Goal: Task Accomplishment & Management: Complete application form

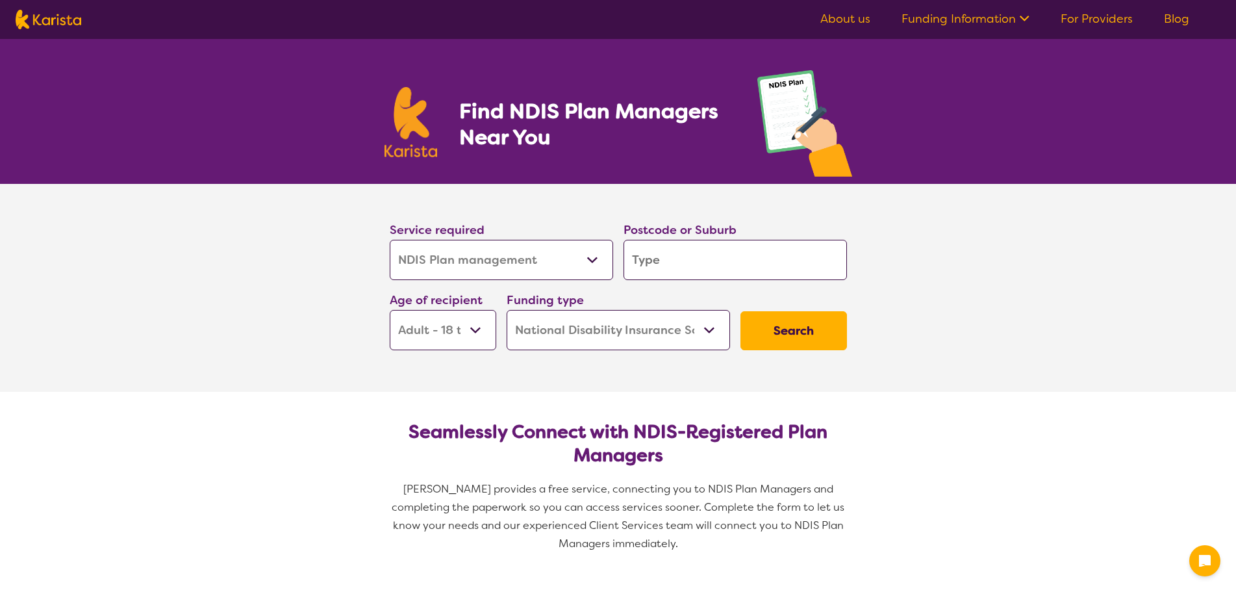
select select "NDIS Plan management"
select select "AD"
select select "NDIS"
select select "NDIS Plan management"
select select "AD"
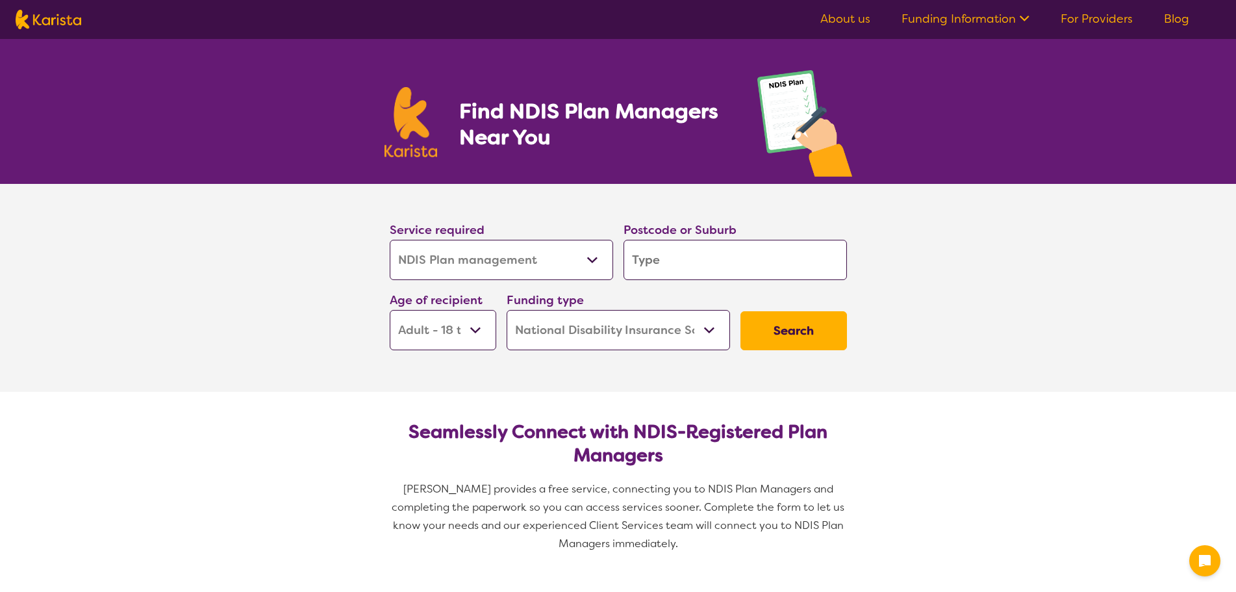
select select "NDIS"
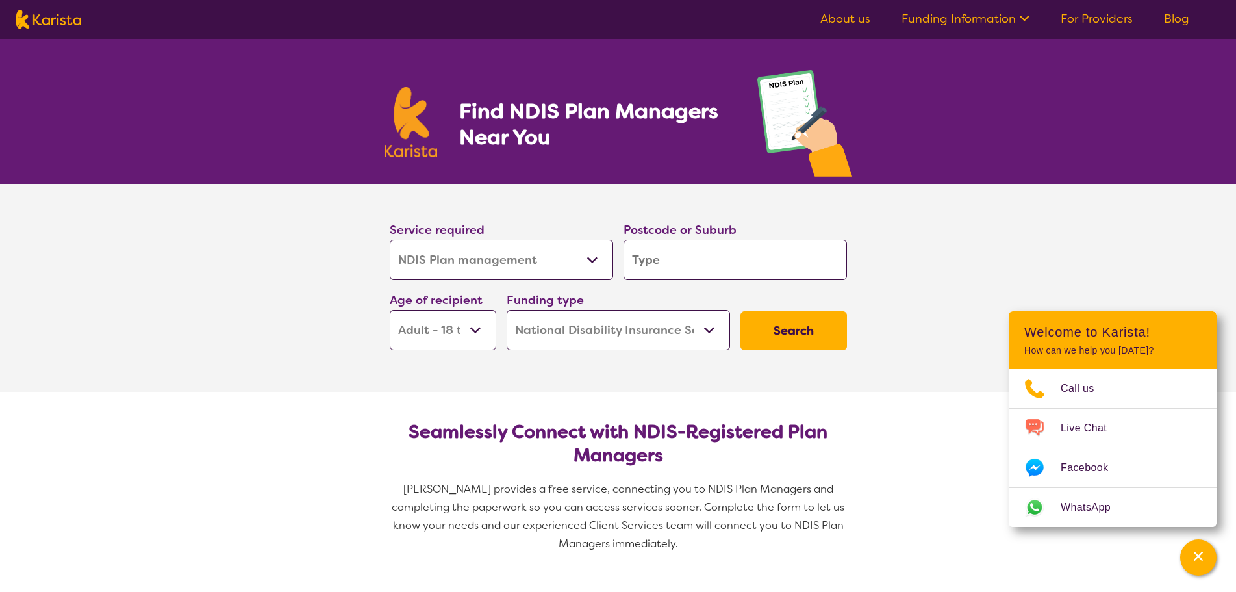
select select "[MEDICAL_DATA]"
click at [390, 240] on select "Allied Health Assistant Assessment ([MEDICAL_DATA] or [MEDICAL_DATA]) Behaviour…" at bounding box center [501, 260] width 223 height 40
select select "[MEDICAL_DATA]"
click at [677, 268] on input "search" at bounding box center [735, 260] width 223 height 40
click at [683, 259] on input "search" at bounding box center [735, 260] width 223 height 40
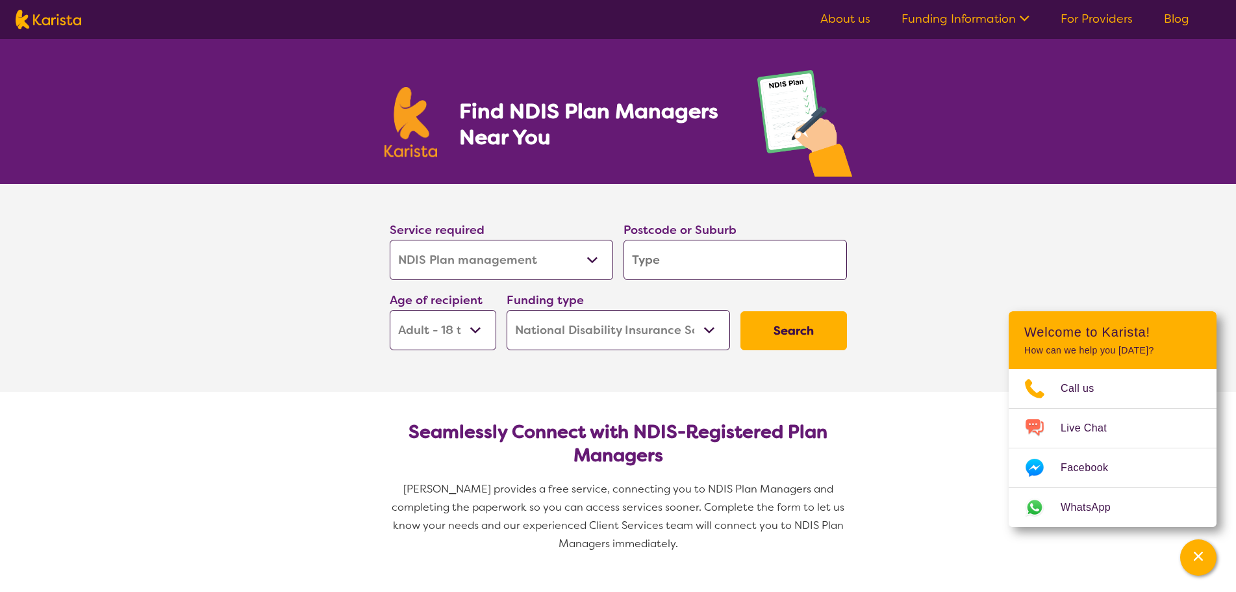
type input "3"
type input "30"
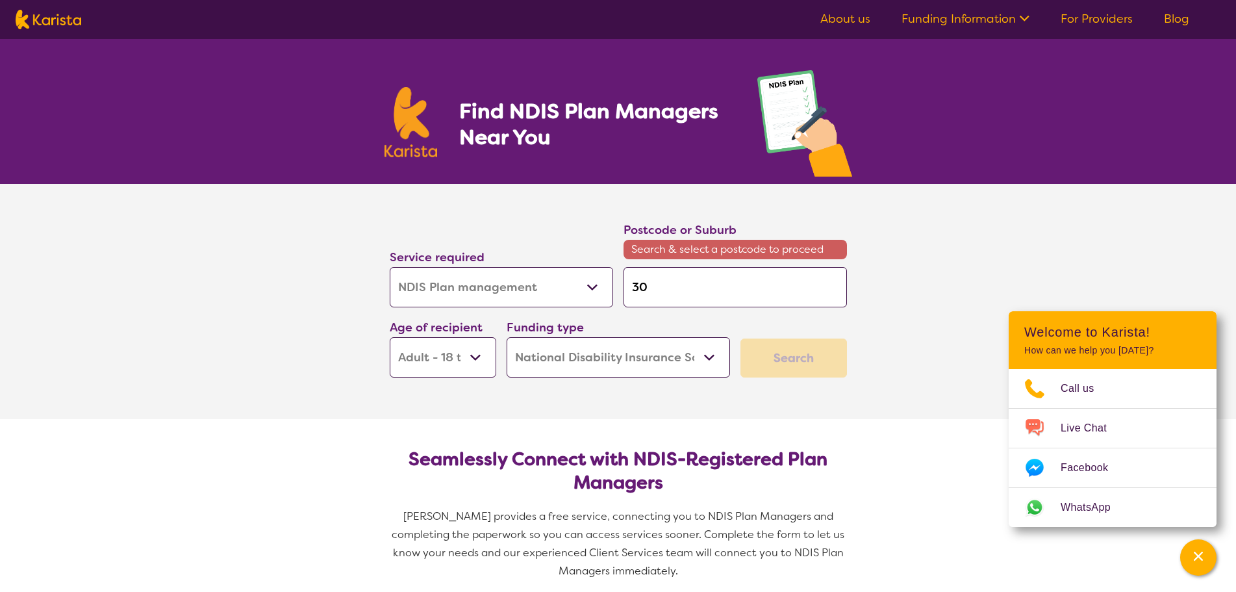
type input "302"
type input "3024"
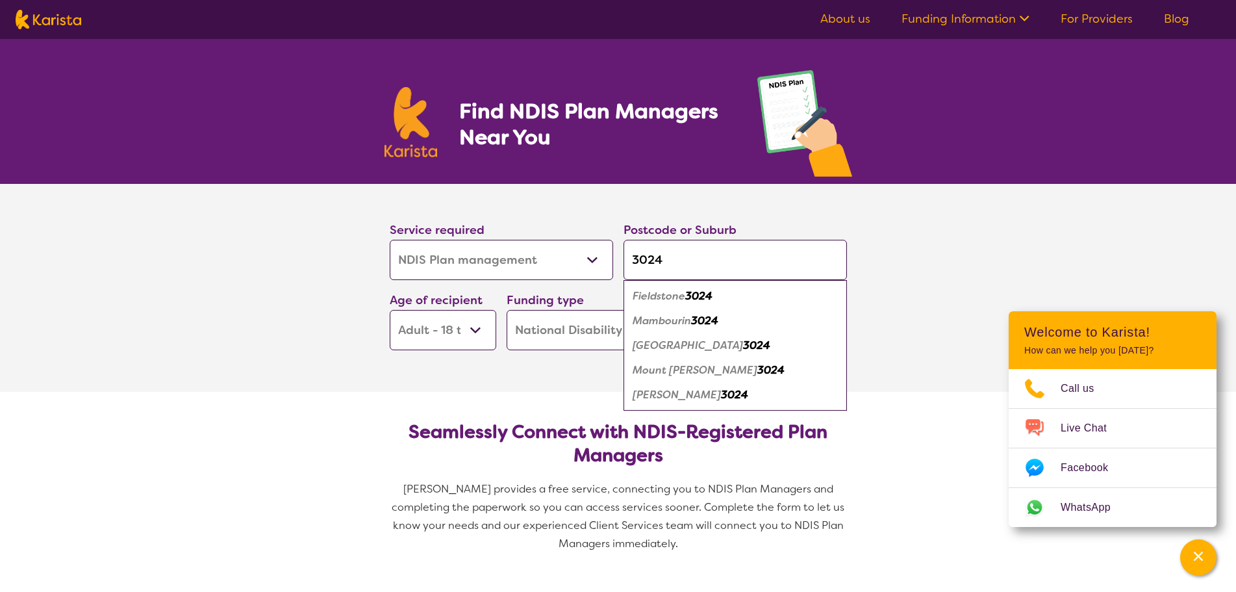
type input "3024"
click at [468, 342] on select "Early Childhood - 0 to 9 Child - 10 to 11 Adolescent - 12 to 17 Adult - 18 to 6…" at bounding box center [443, 330] width 107 height 40
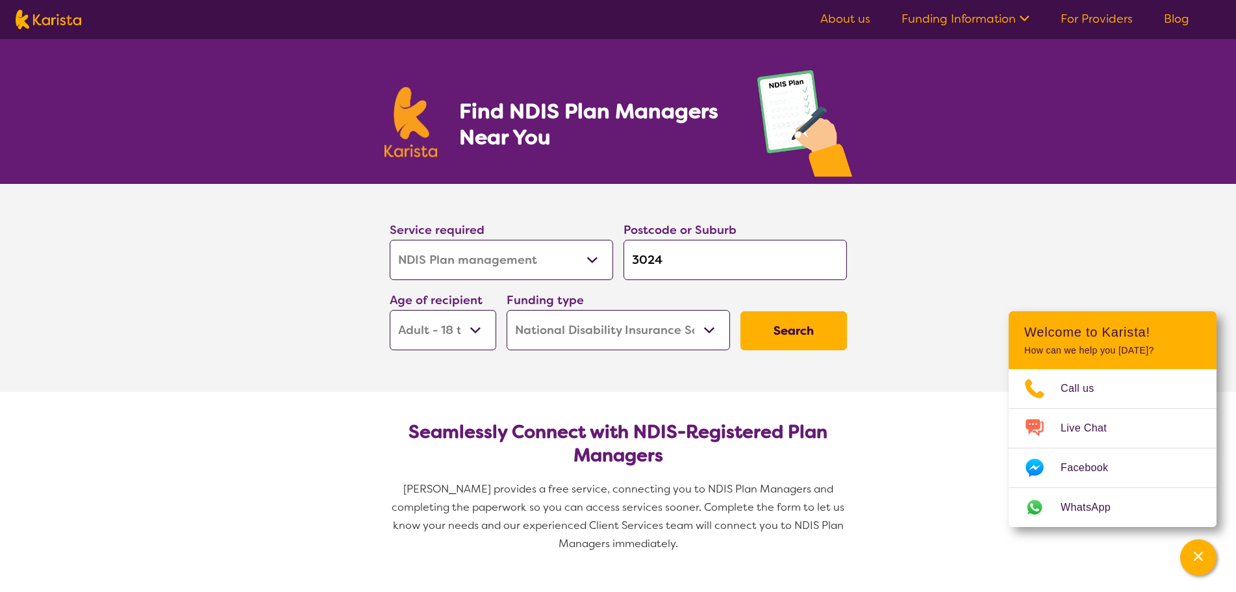
select select "EC"
click at [390, 310] on select "Early Childhood - 0 to 9 Child - 10 to 11 Adolescent - 12 to 17 Adult - 18 to 6…" at bounding box center [443, 330] width 107 height 40
select select "EC"
click at [788, 337] on button "Search" at bounding box center [793, 330] width 107 height 39
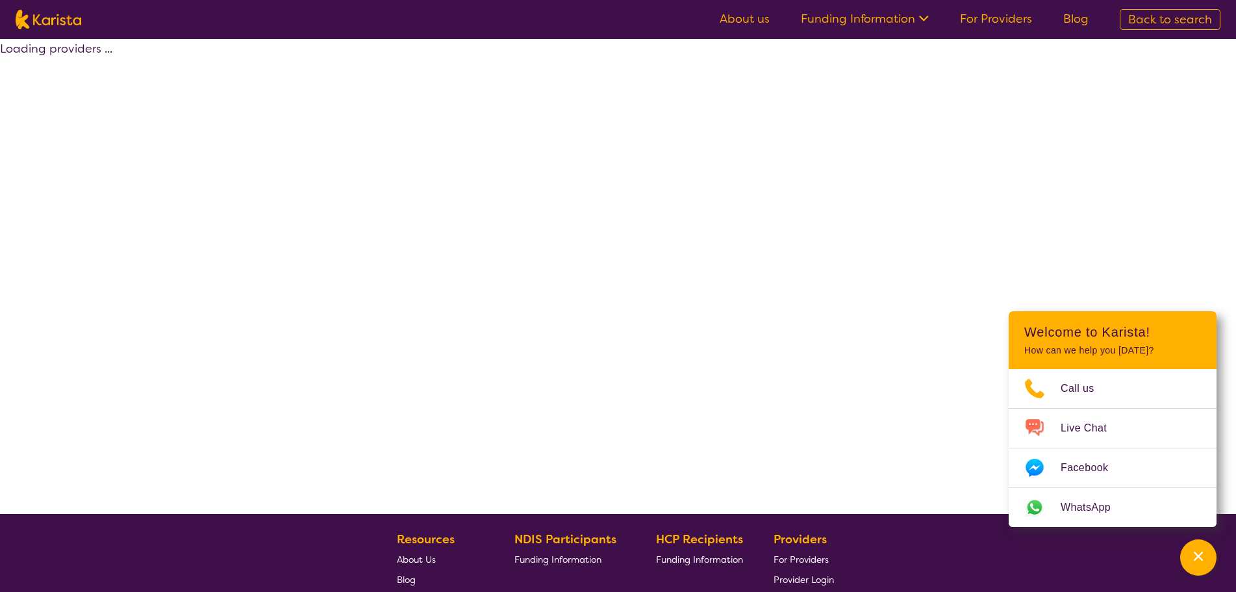
select select "by_score"
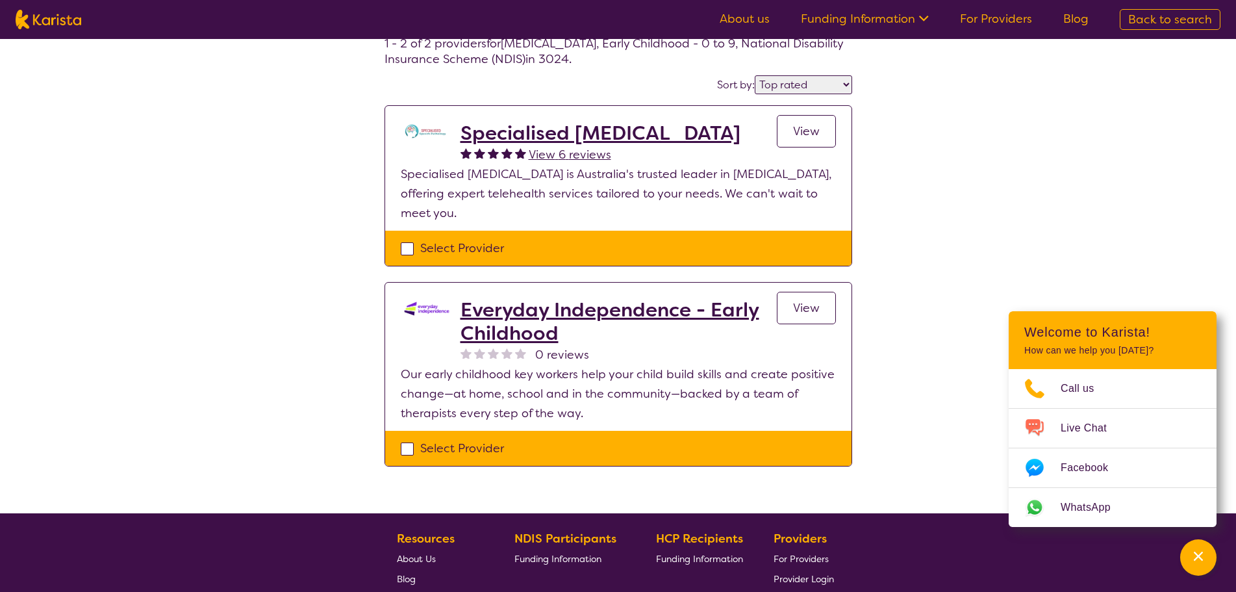
scroll to position [65, 0]
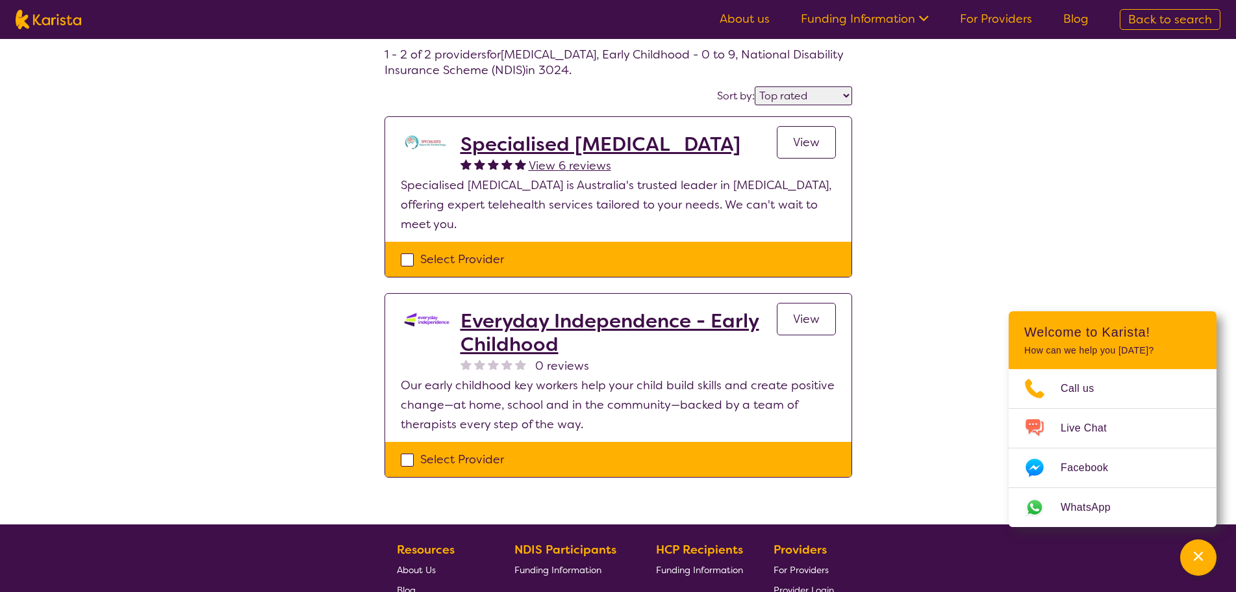
click at [815, 146] on span "View" at bounding box center [806, 142] width 27 height 16
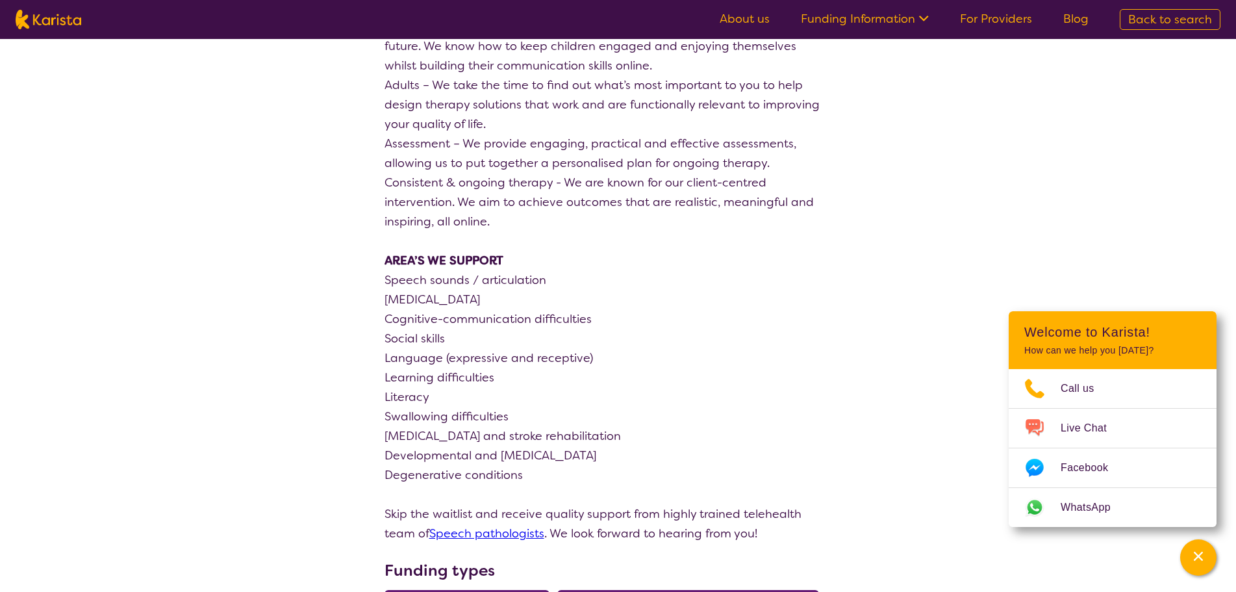
scroll to position [1234, 0]
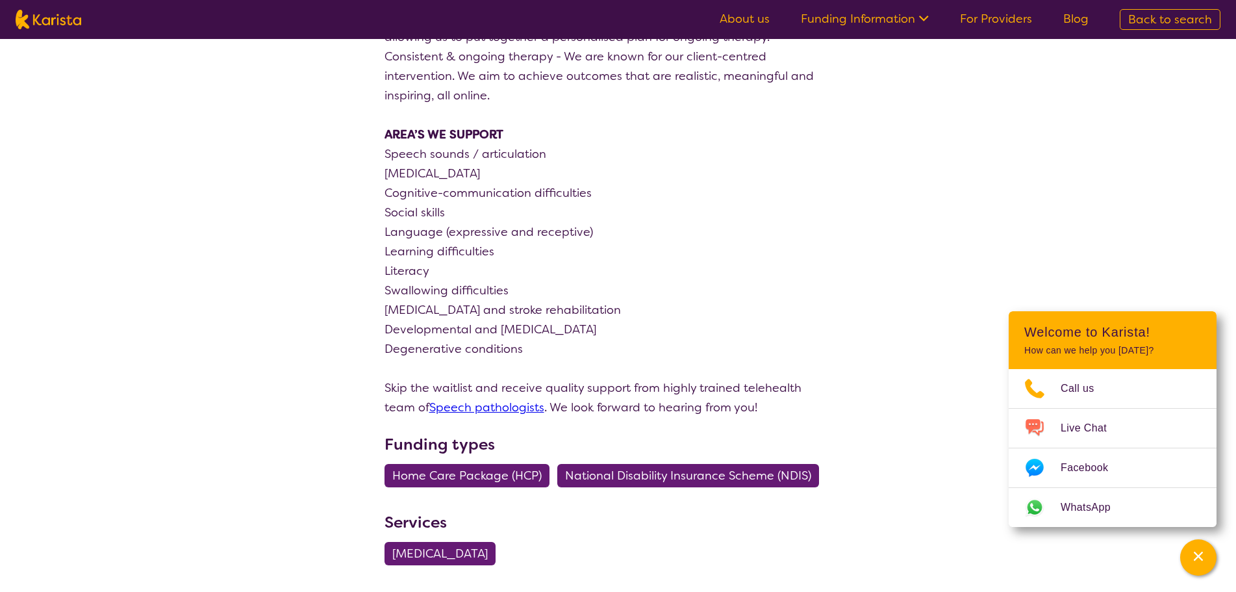
click at [777, 464] on span "National Disability Insurance Scheme (NDIS)" at bounding box center [688, 475] width 246 height 23
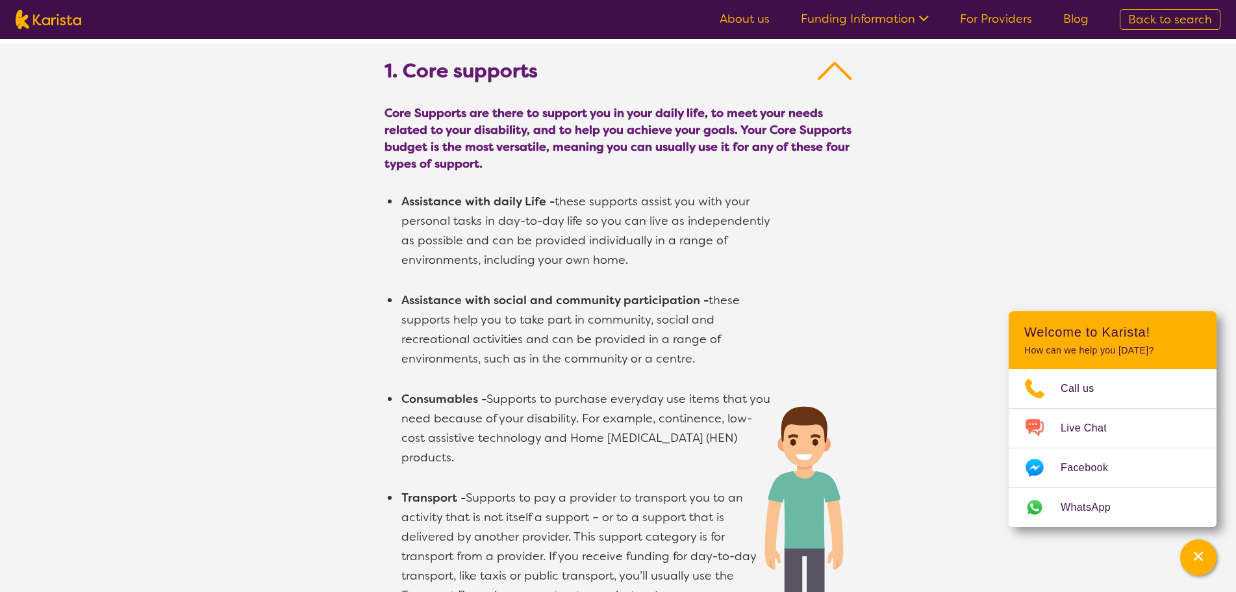
scroll to position [1039, 0]
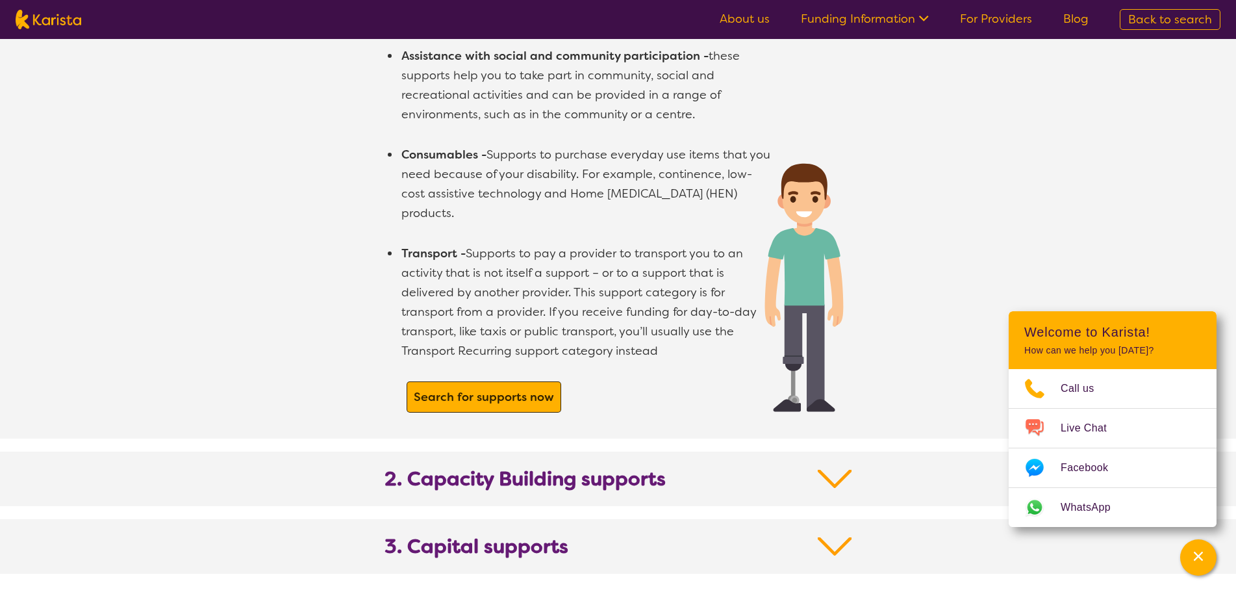
click at [521, 389] on b "Search for supports now" at bounding box center [484, 397] width 140 height 16
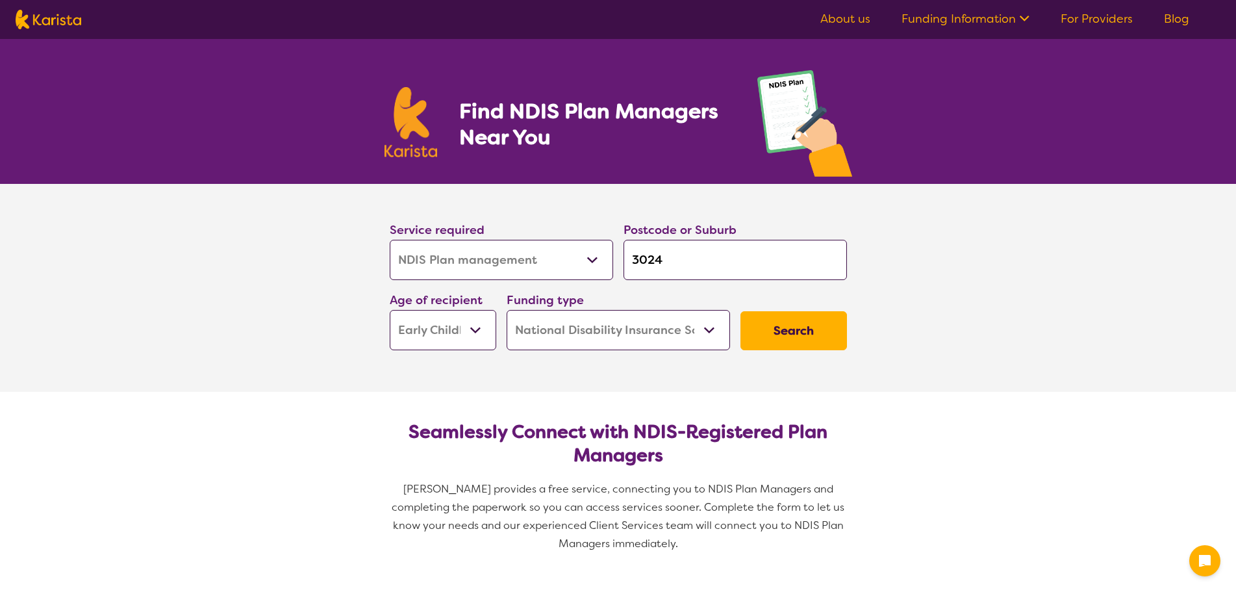
select select "NDIS Plan management"
select select "EC"
select select "NDIS"
select select "NDIS Plan management"
select select "EC"
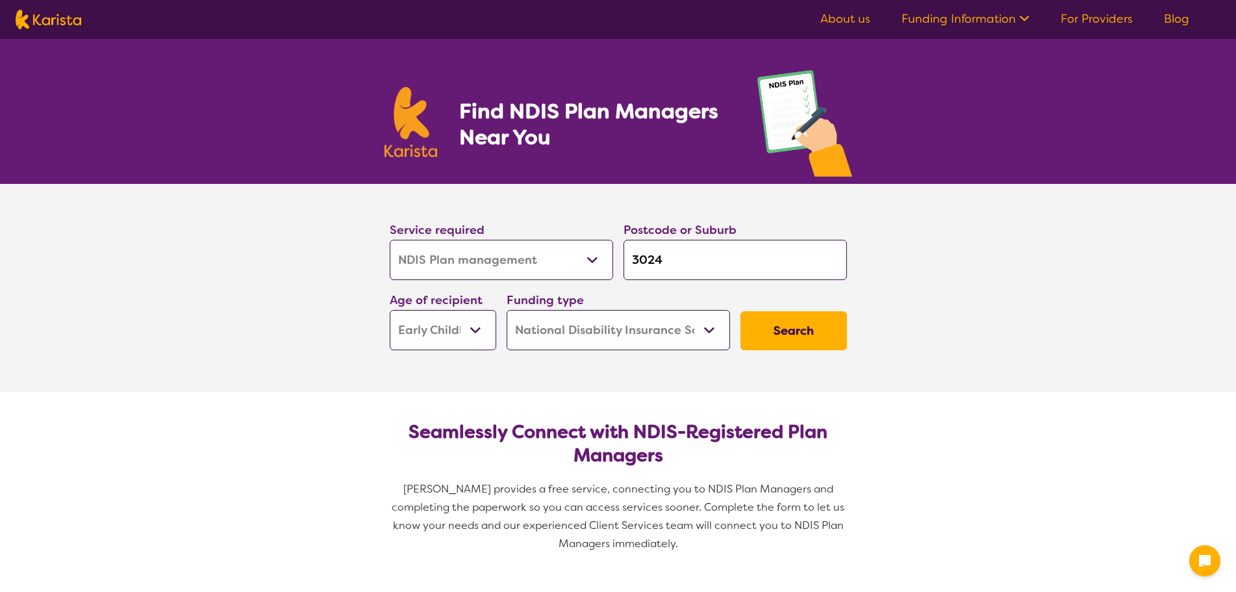
select select "NDIS"
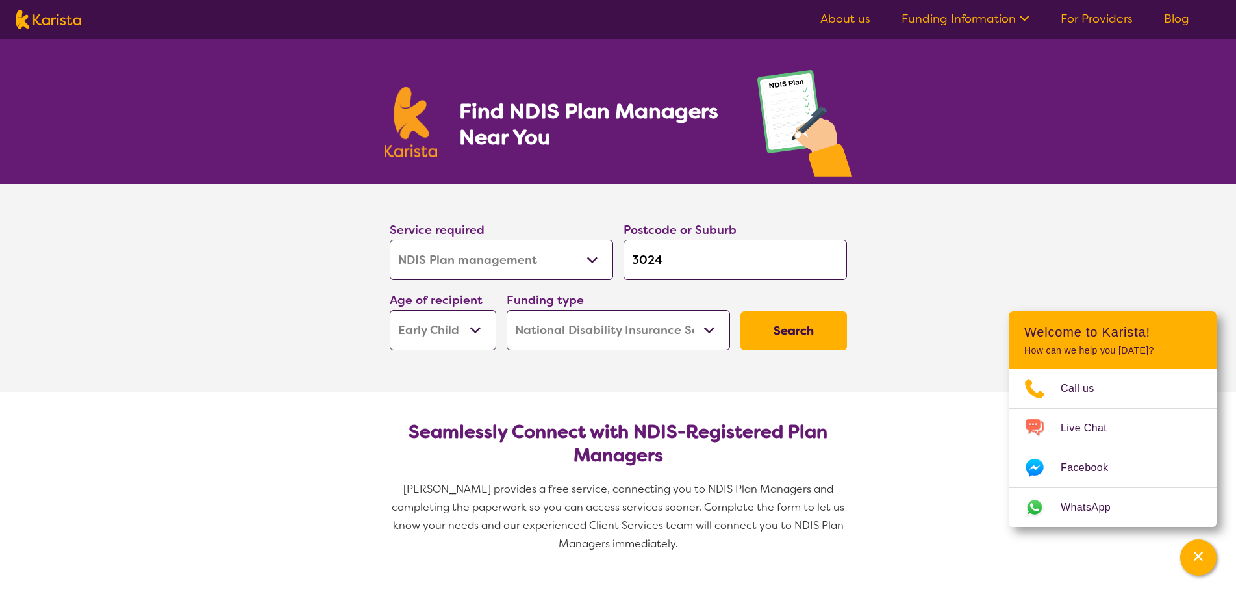
click at [551, 271] on select "Allied Health Assistant Assessment ([MEDICAL_DATA] or [MEDICAL_DATA]) Behaviour…" at bounding box center [501, 260] width 223 height 40
click at [559, 271] on select "Allied Health Assistant Assessment ([MEDICAL_DATA] or [MEDICAL_DATA]) Behaviour…" at bounding box center [501, 260] width 223 height 40
select select "[MEDICAL_DATA]"
click at [390, 240] on select "Allied Health Assistant Assessment ([MEDICAL_DATA] or [MEDICAL_DATA]) Behaviour…" at bounding box center [501, 260] width 223 height 40
select select "[MEDICAL_DATA]"
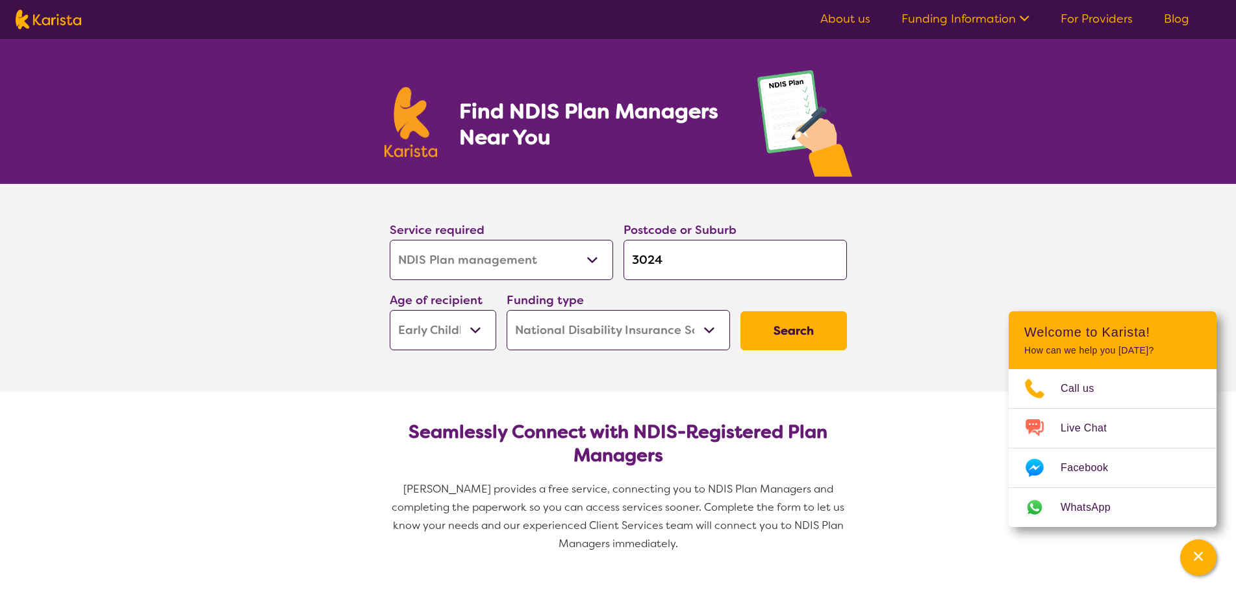
click at [809, 342] on button "Search" at bounding box center [793, 330] width 107 height 39
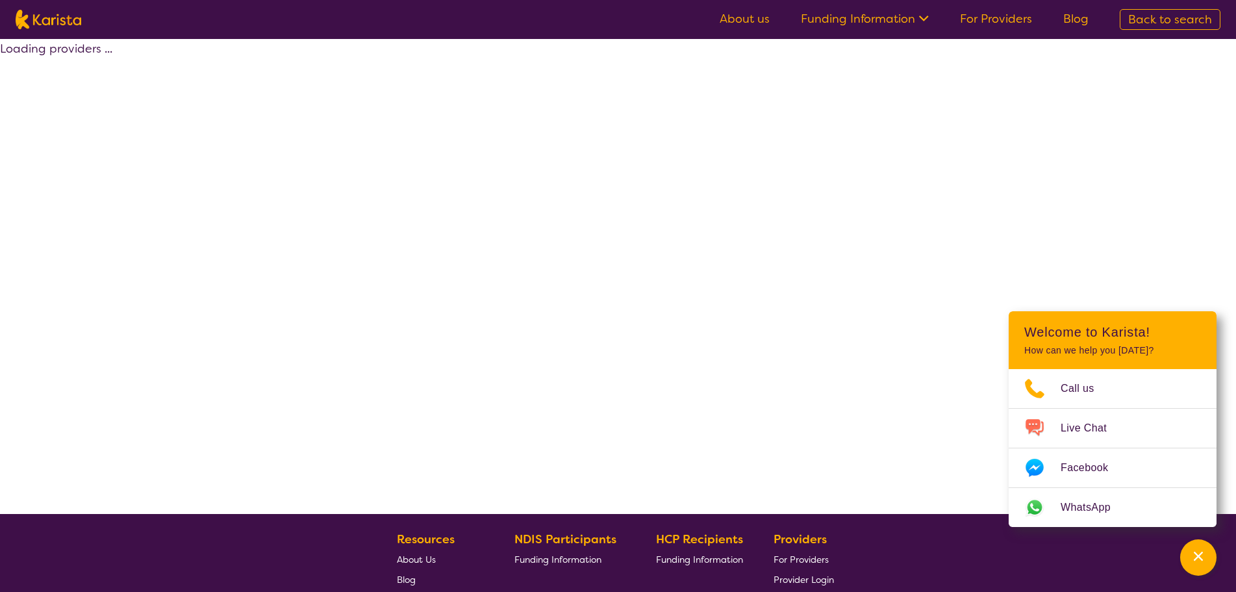
select select "by_score"
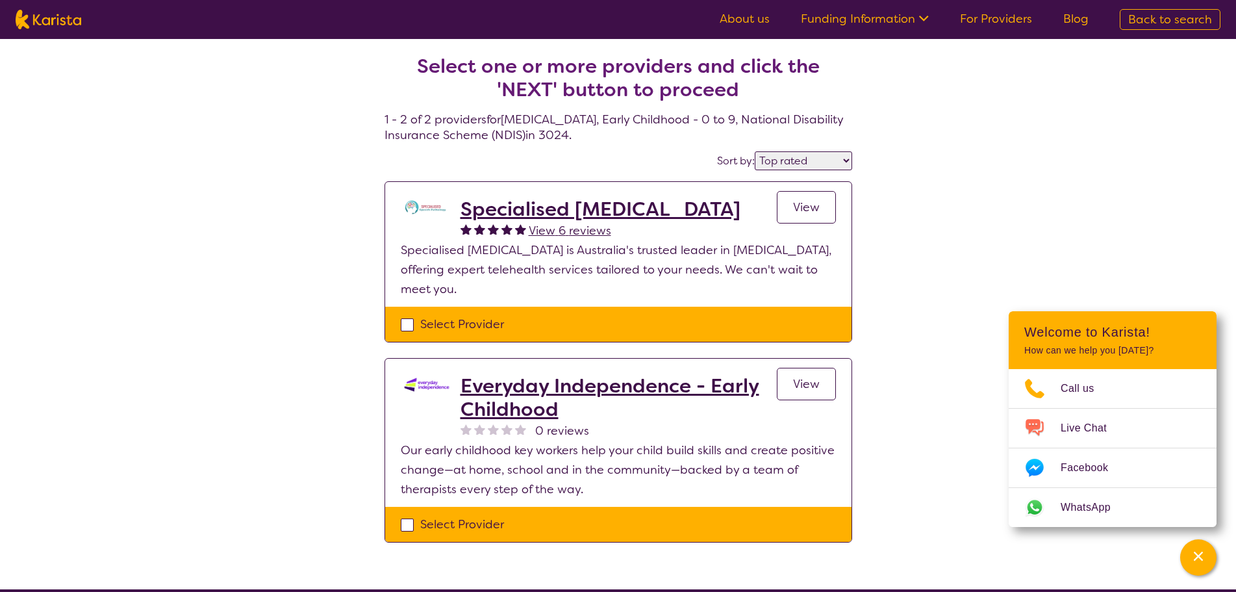
click at [823, 383] on link "View" at bounding box center [806, 384] width 59 height 32
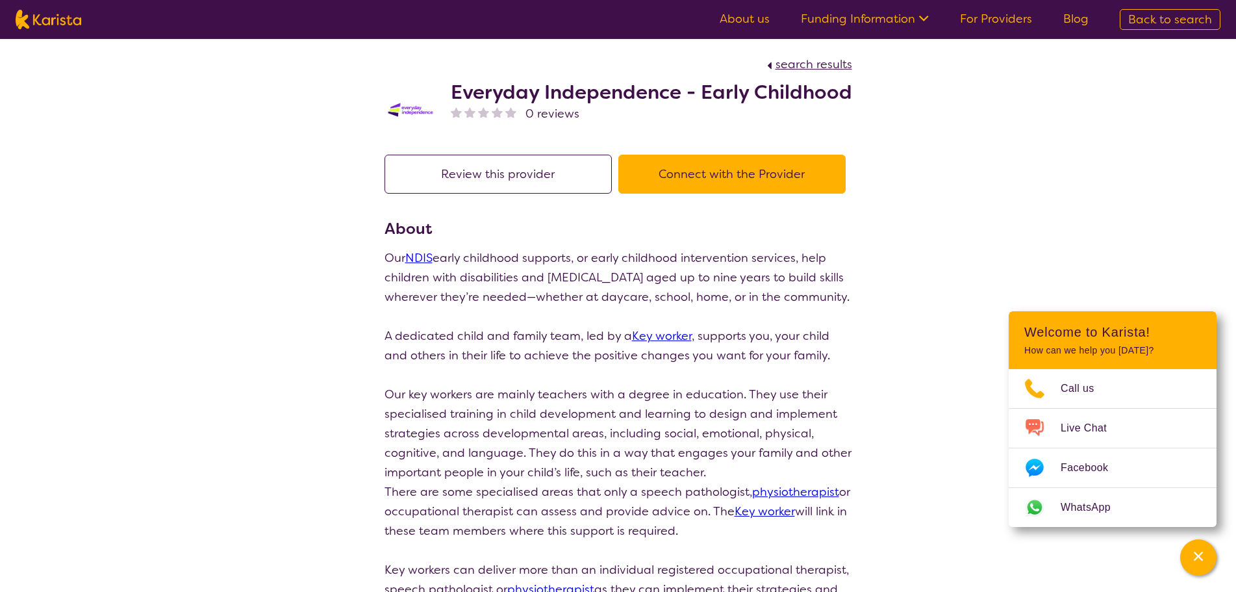
select select "by_score"
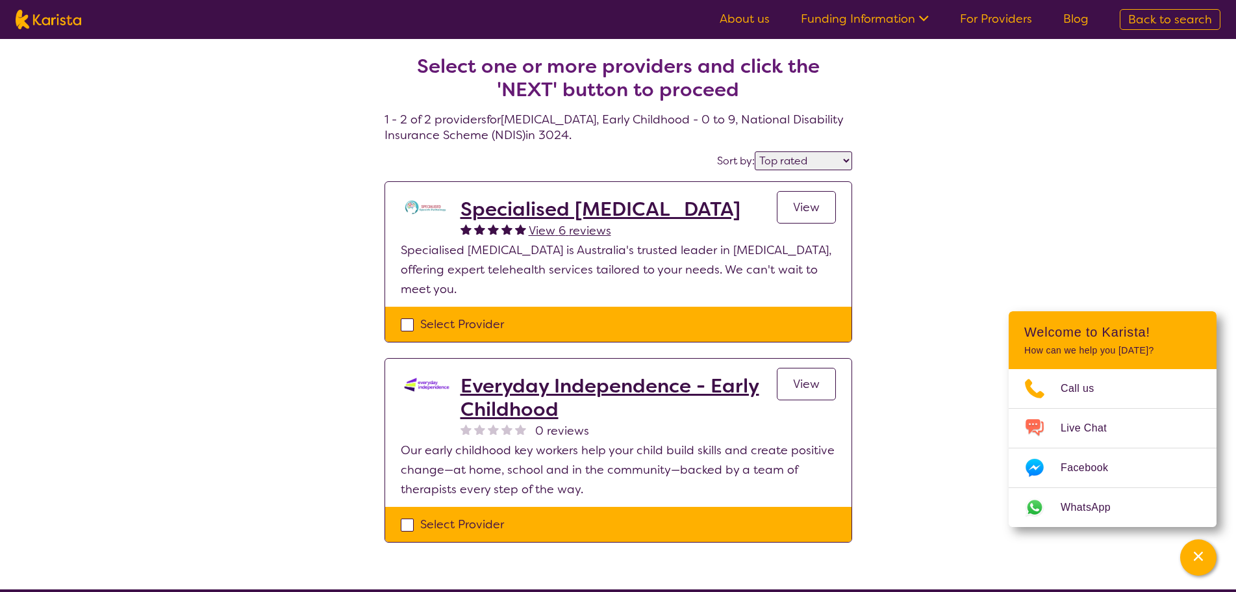
click at [561, 232] on span "View 6 reviews" at bounding box center [570, 231] width 82 height 16
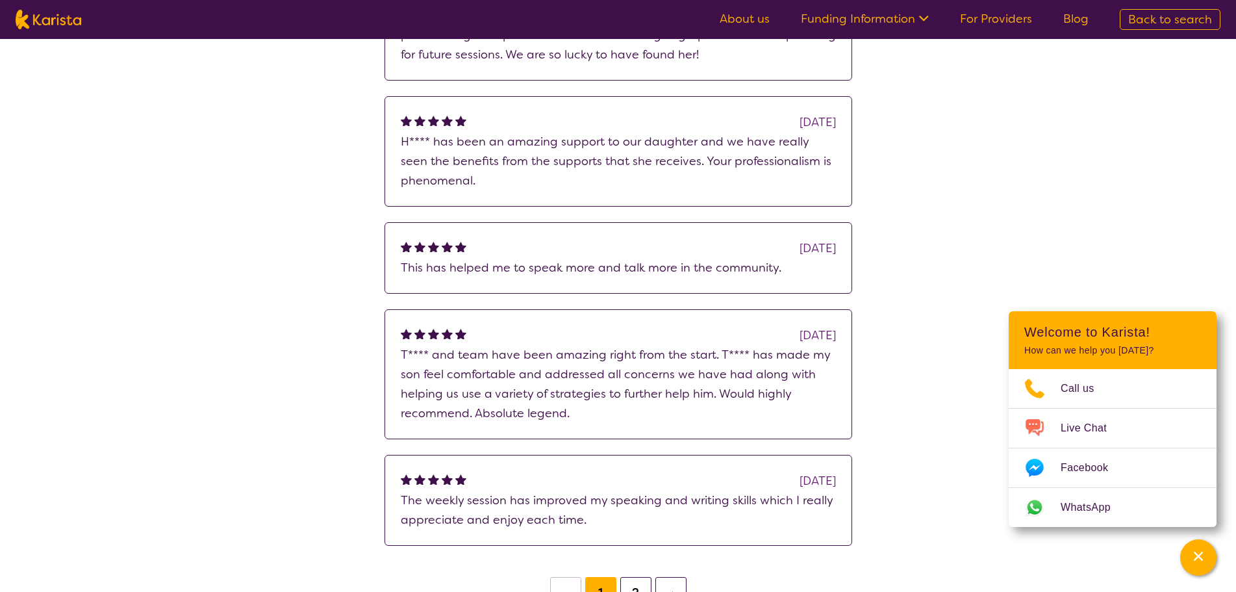
scroll to position [520, 0]
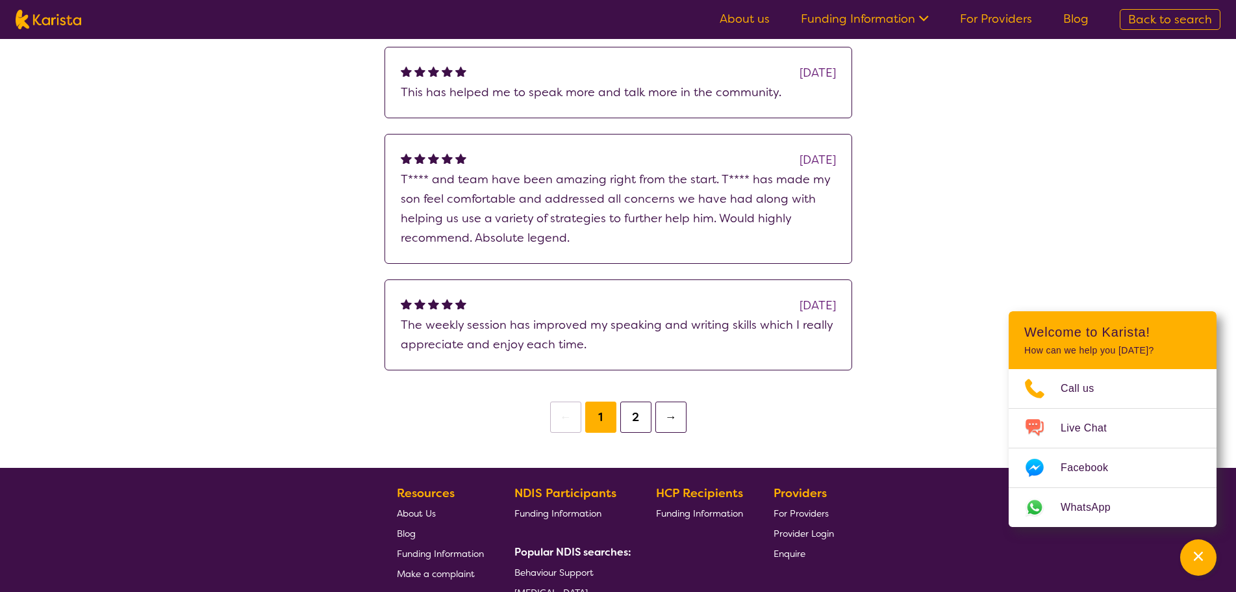
click at [639, 422] on button "2" at bounding box center [635, 416] width 31 height 31
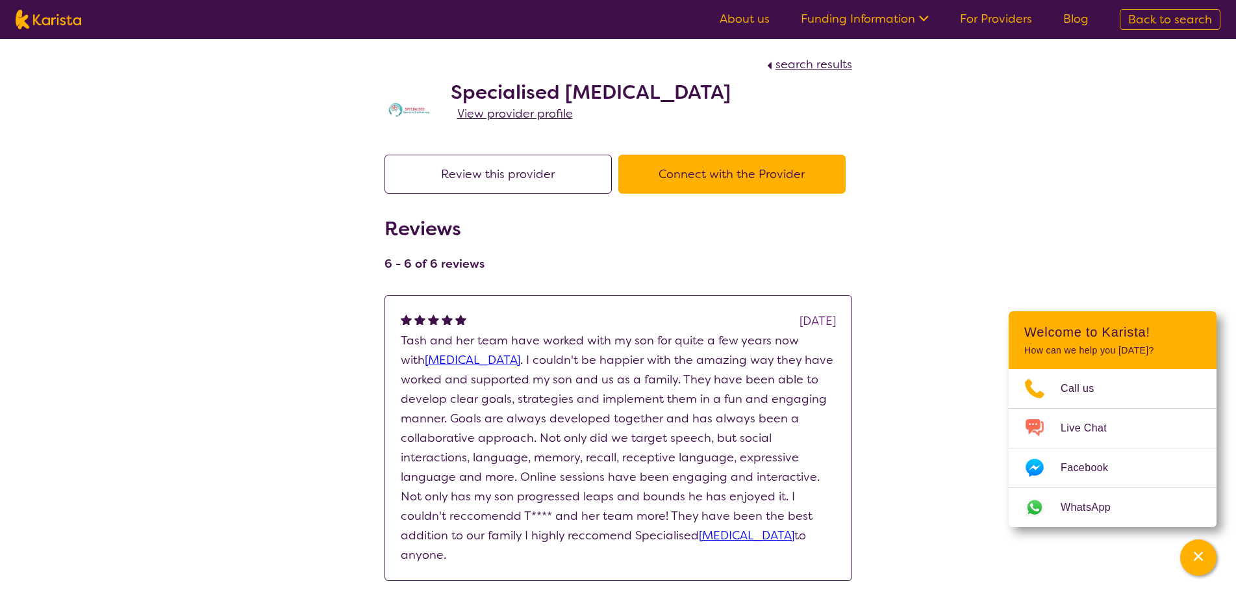
click at [728, 167] on button "Connect with the Provider" at bounding box center [731, 174] width 227 height 39
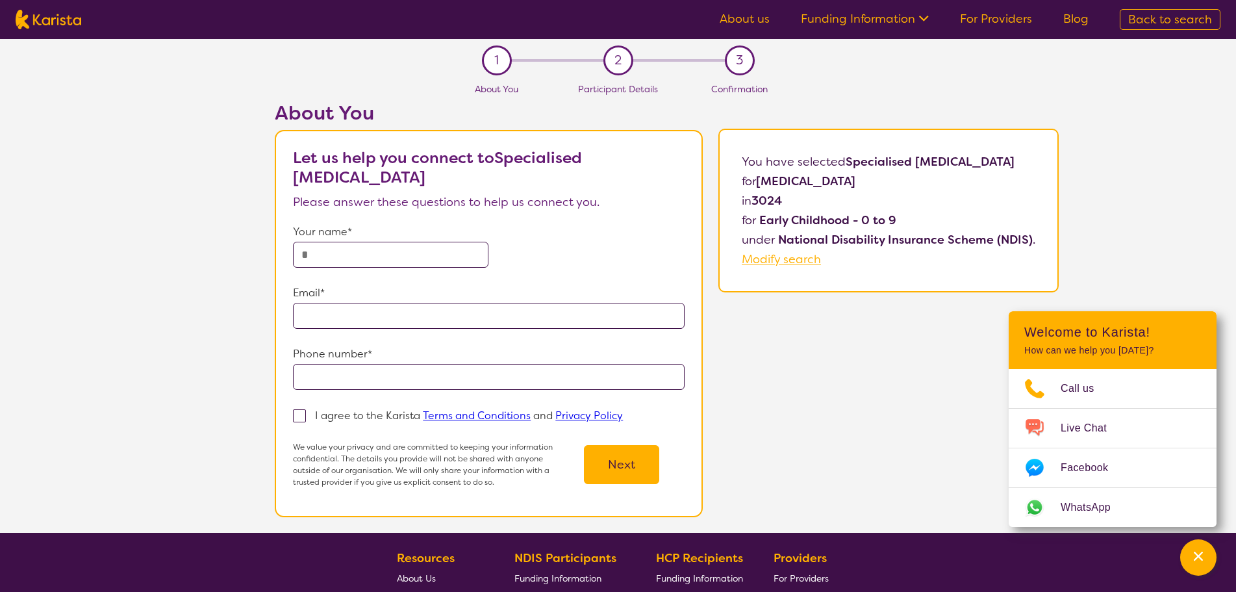
click at [377, 260] on input "text" at bounding box center [390, 255] width 195 height 26
type input "**********"
click at [390, 321] on input "email" at bounding box center [488, 316] width 391 height 26
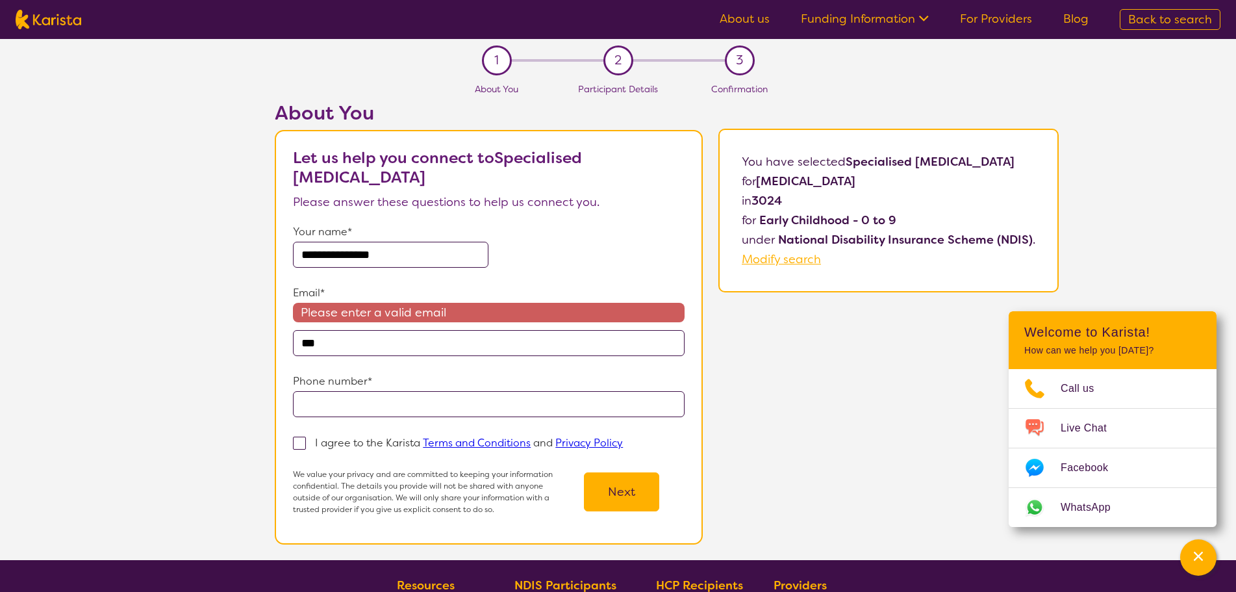
type input "**********"
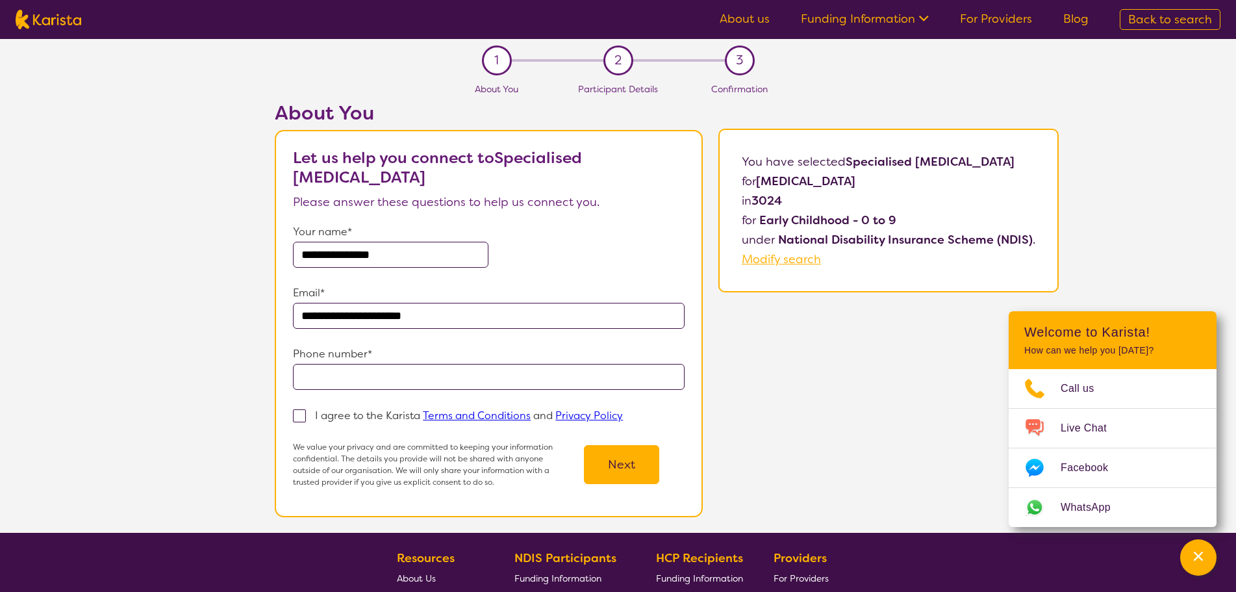
click at [434, 377] on input "tel" at bounding box center [488, 377] width 391 height 26
type input "**********"
click at [614, 477] on button "Next" at bounding box center [621, 464] width 75 height 39
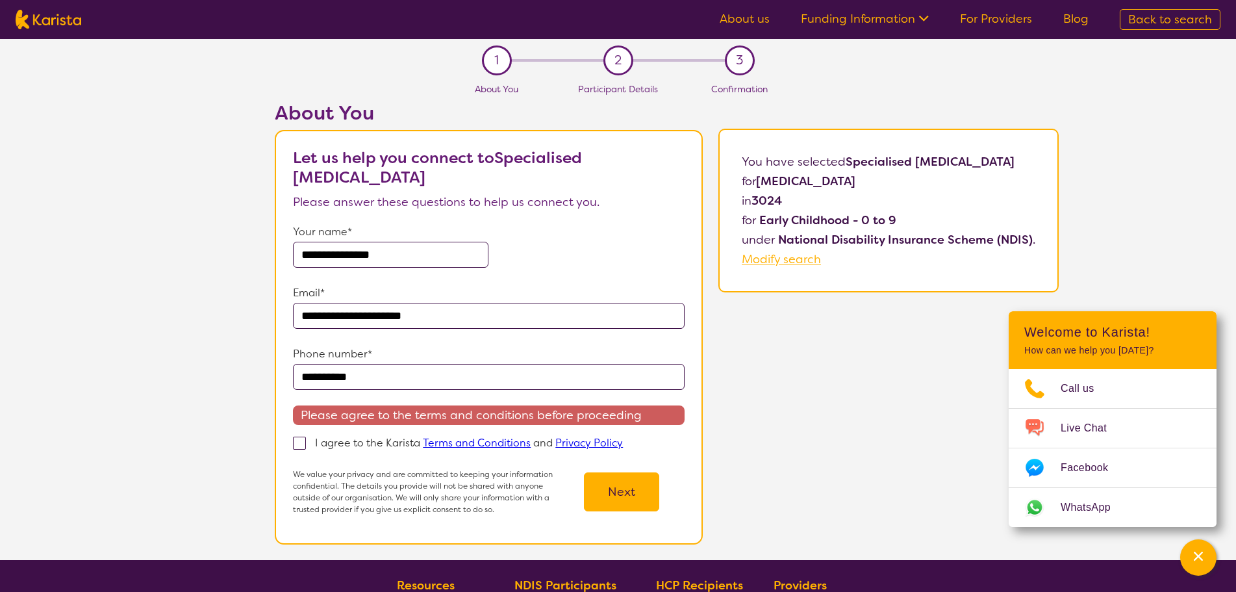
click at [303, 446] on span at bounding box center [299, 442] width 13 height 13
click at [623, 446] on input "I agree to the Karista Terms and Conditions and Privacy Policy" at bounding box center [627, 442] width 8 height 8
checkbox input "true"
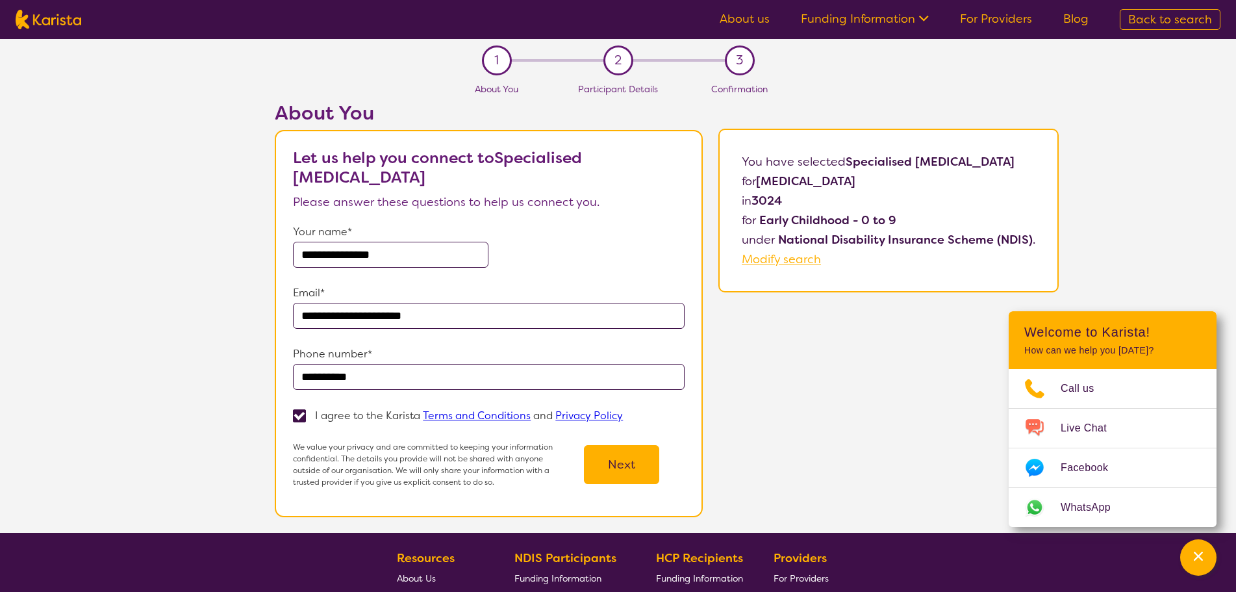
click at [626, 471] on button "Next" at bounding box center [621, 464] width 75 height 39
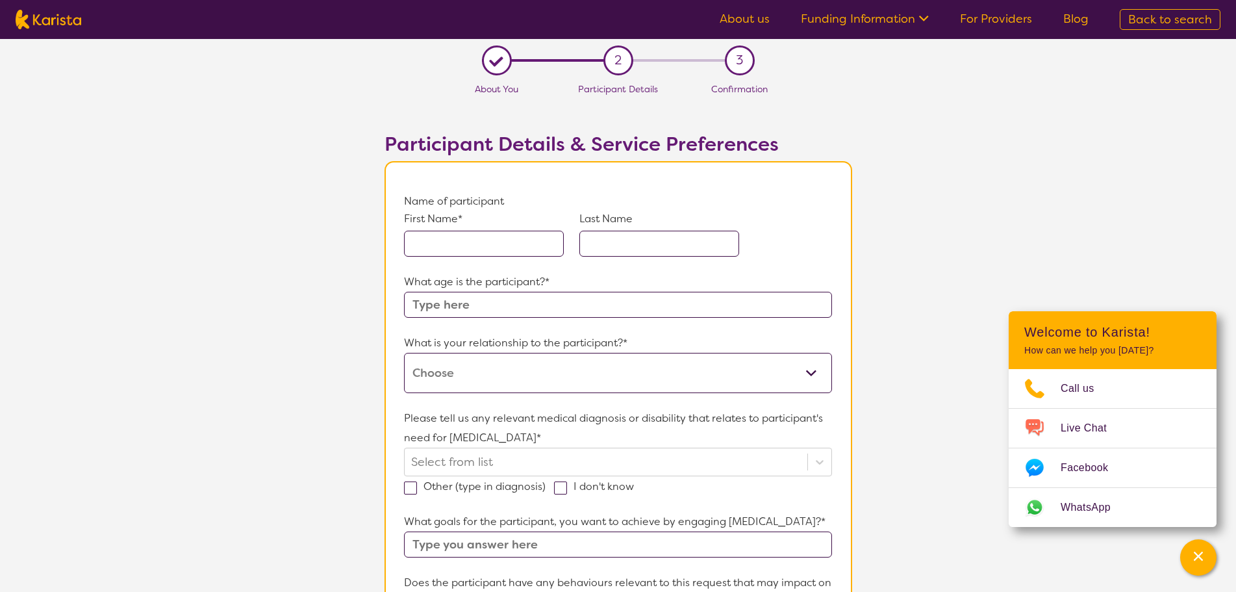
click at [467, 246] on input "text" at bounding box center [484, 244] width 160 height 26
type input "Achai"
click at [668, 247] on input "text" at bounding box center [659, 244] width 160 height 26
type input "[PERSON_NAME]"
click at [648, 309] on input "text" at bounding box center [617, 305] width 427 height 26
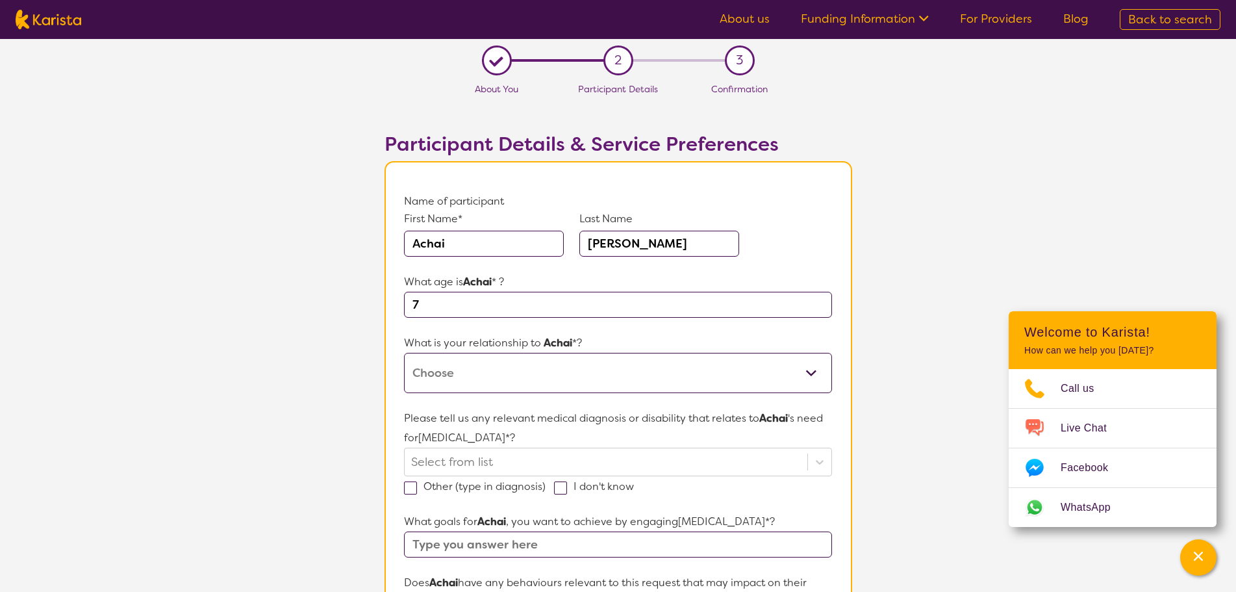
type input "7"
click at [674, 364] on select "This request is for myself I am their parent I am their child I am their spouse…" at bounding box center [617, 373] width 427 height 40
select select "I am their Support Coordinator"
click at [404, 353] on select "This request is for myself I am their parent I am their child I am their spouse…" at bounding box center [617, 373] width 427 height 40
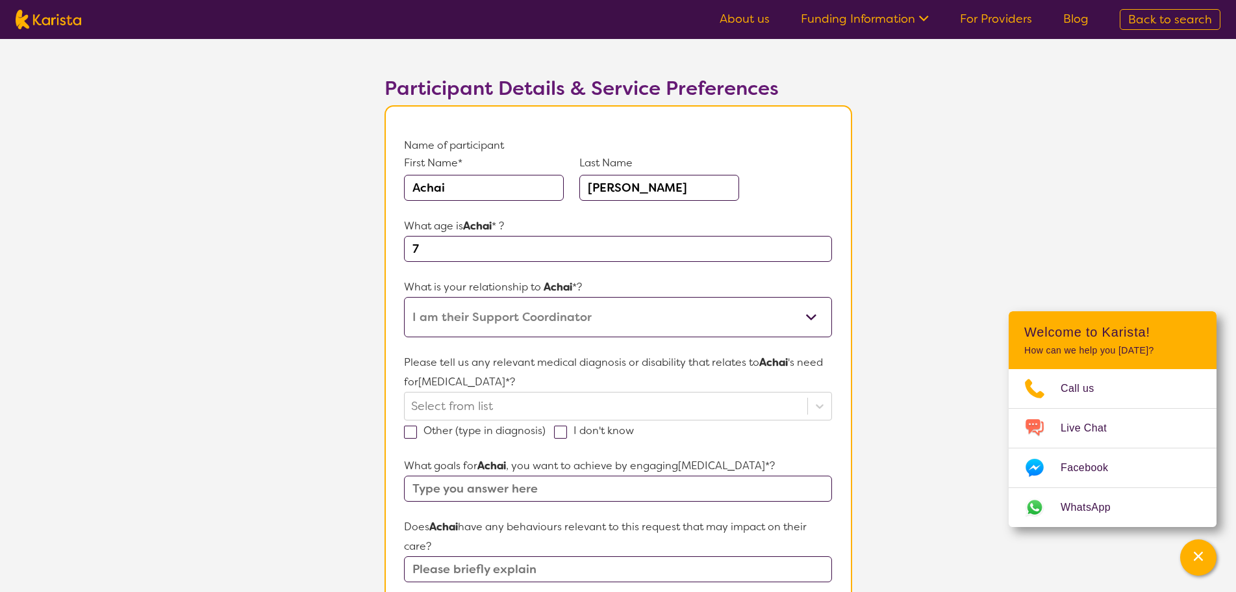
scroll to position [130, 0]
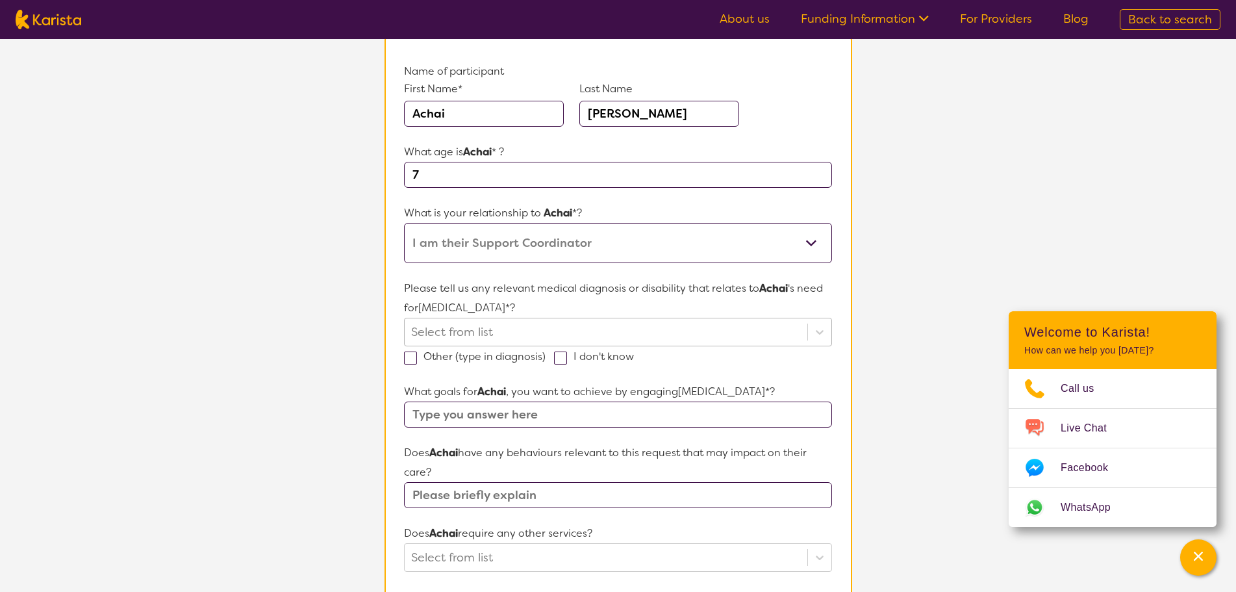
click at [579, 336] on div at bounding box center [605, 332] width 389 height 22
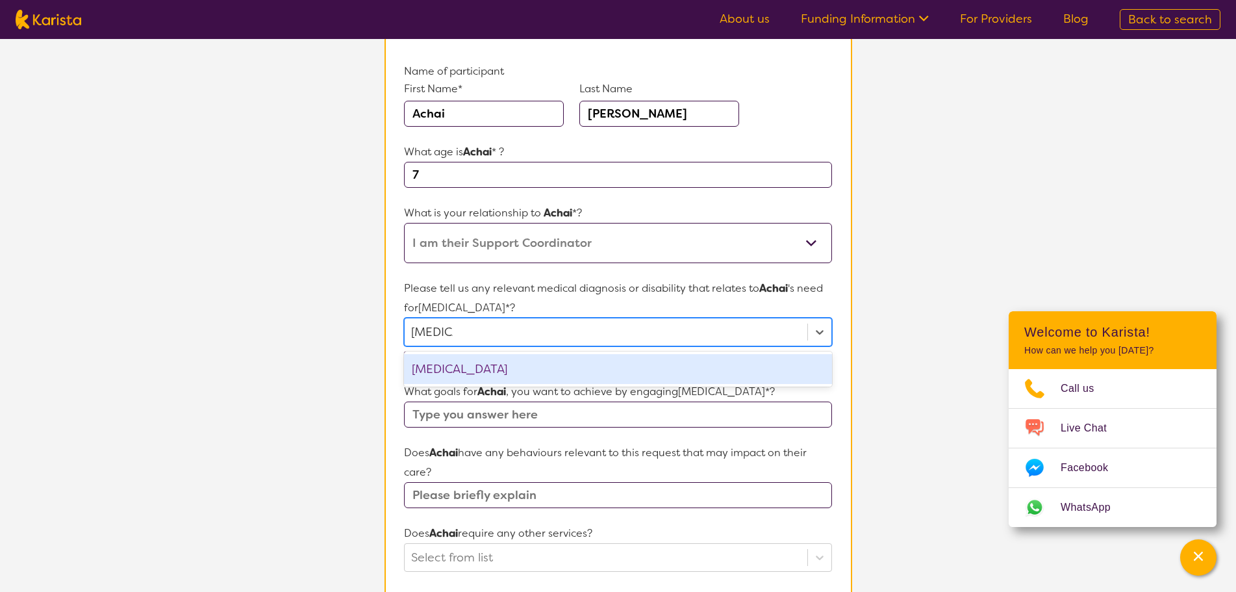
type input "[MEDICAL_DATA]"
click at [473, 416] on input "text" at bounding box center [617, 414] width 427 height 26
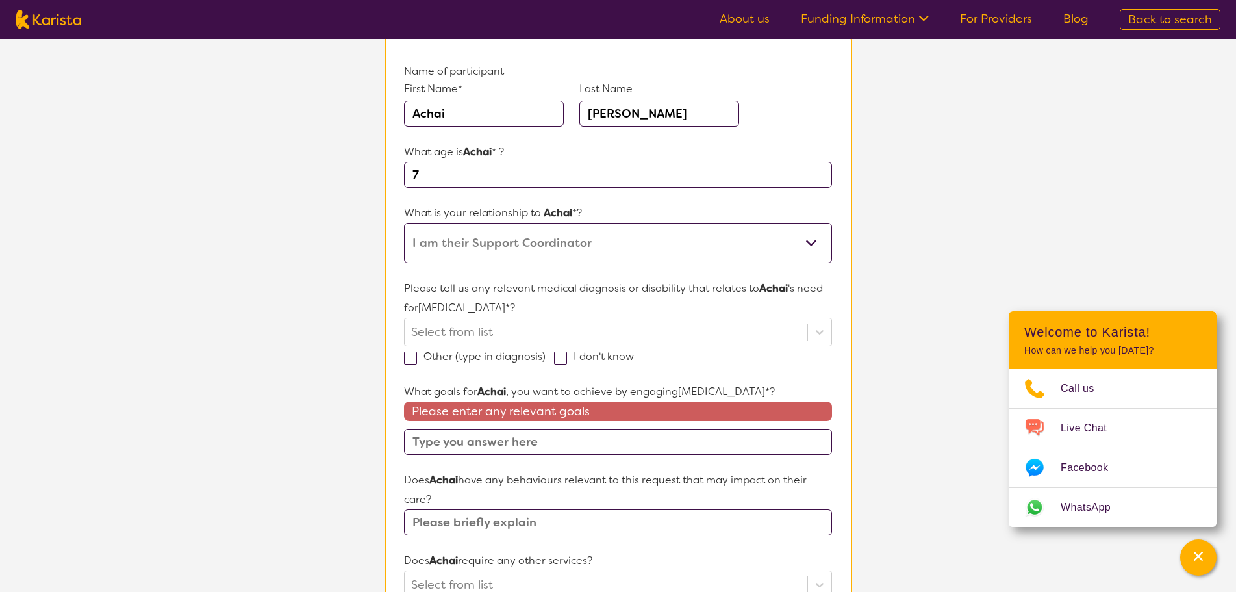
click at [606, 444] on input "text" at bounding box center [617, 442] width 427 height 26
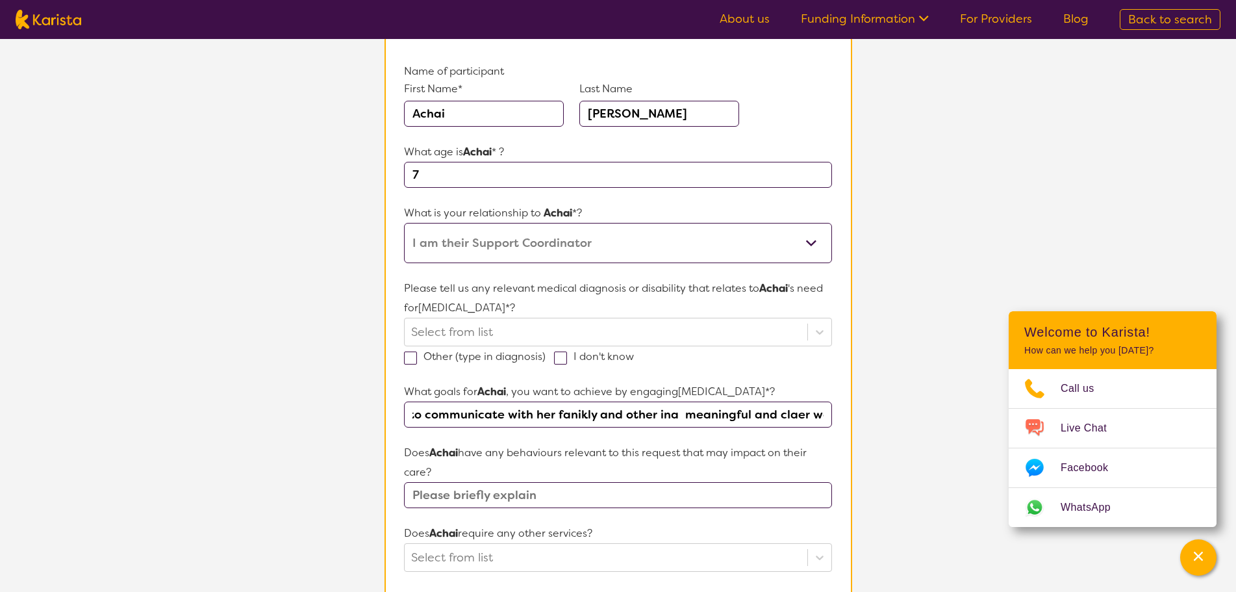
scroll to position [0, 278]
click at [790, 418] on input "Arop woudl like Achai to further develop ablity to communicate with her fanikly…" at bounding box center [617, 414] width 427 height 26
click at [676, 414] on input "Arop woudl like Achai to further develop ablity to communicate with her fanikly…" at bounding box center [617, 414] width 427 height 26
click at [585, 415] on input "Arop woudl like Achai to further develop ablity to communicate with her fanikly…" at bounding box center [617, 414] width 427 height 26
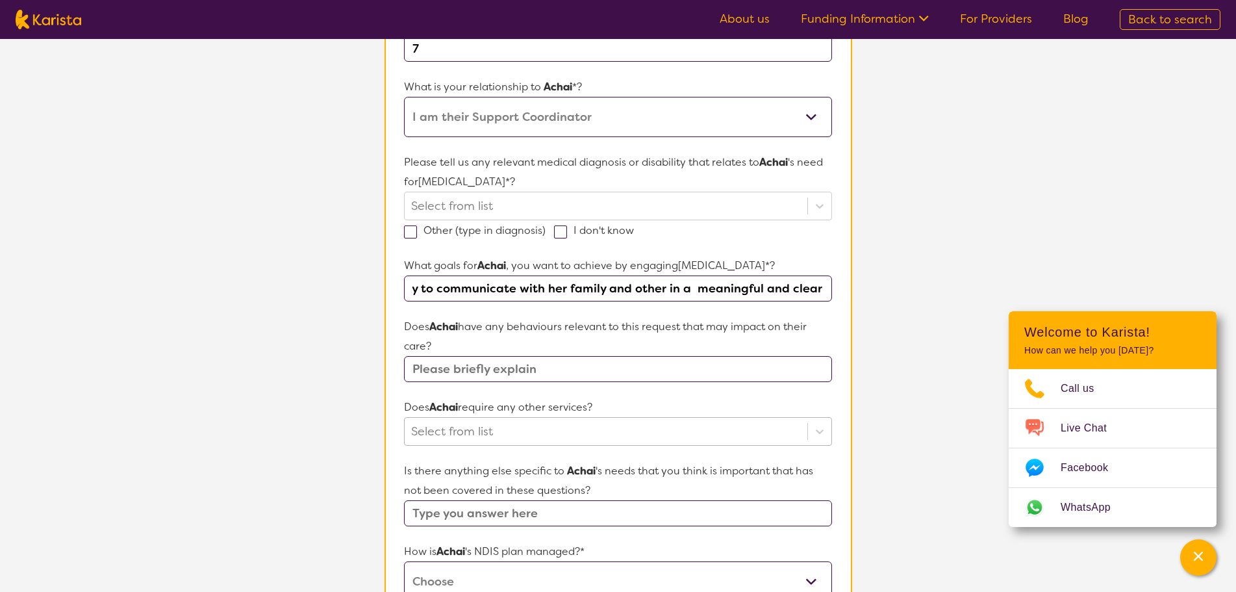
scroll to position [260, 0]
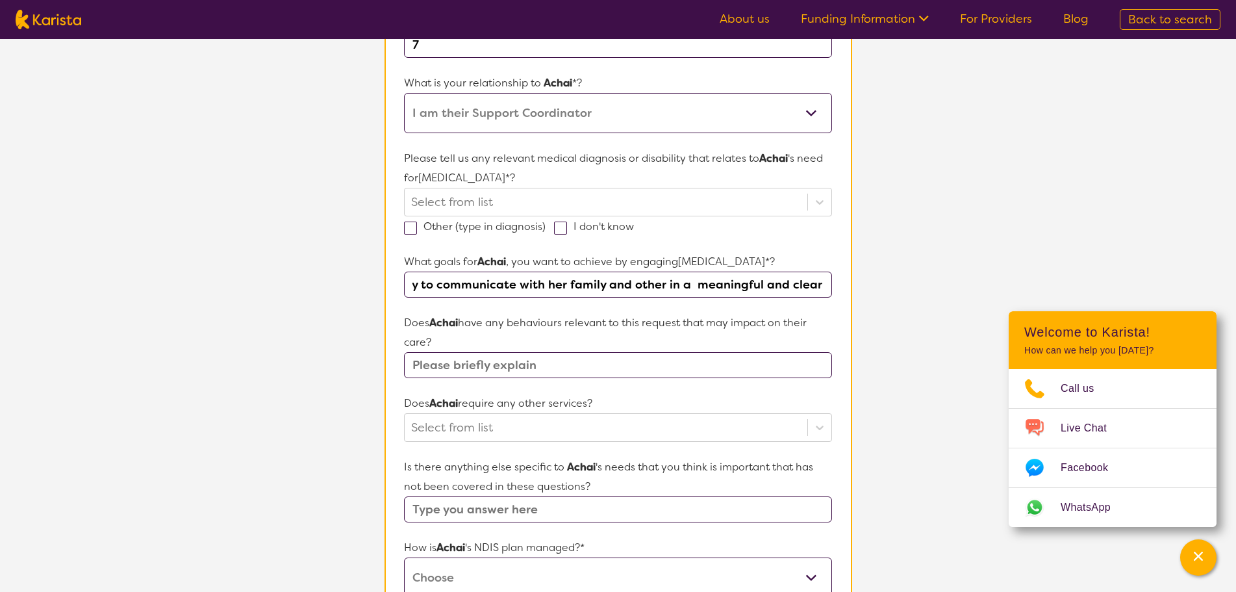
click at [798, 289] on input "Arop woudl like Achai to further develop ablity to communicate with her family …" at bounding box center [617, 284] width 427 height 26
type input "Arop woudl like Achai to further develop ablity to communicate with her family …"
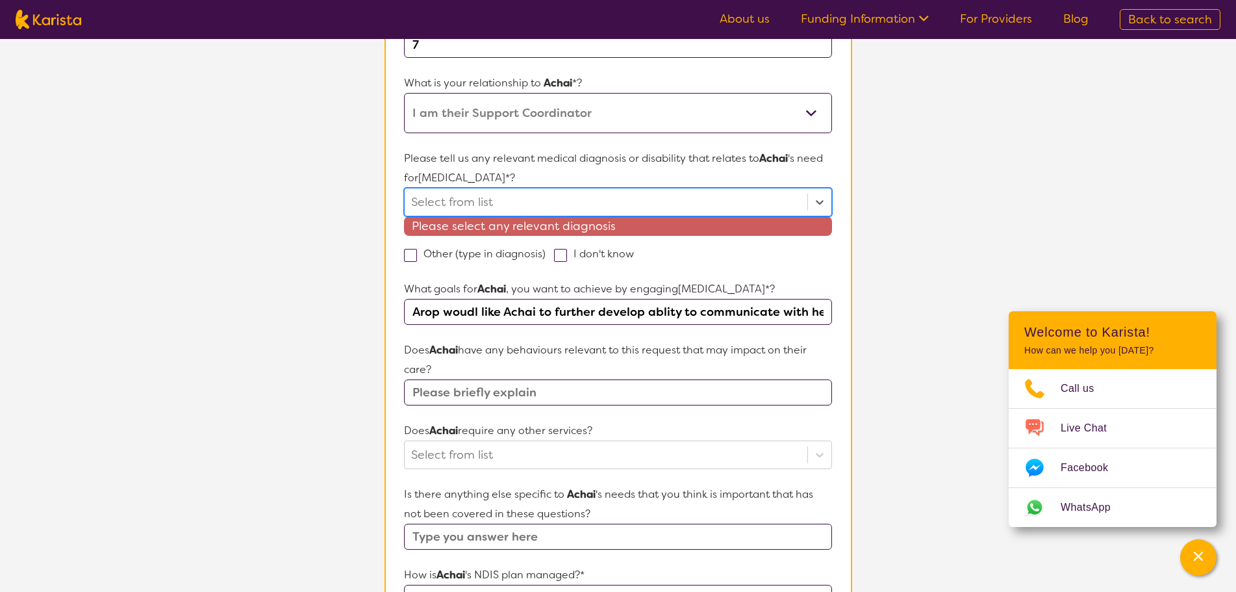
click at [825, 314] on input "Arop woudl like Achai to further develop ablity to communicate with her family …" at bounding box center [617, 312] width 427 height 26
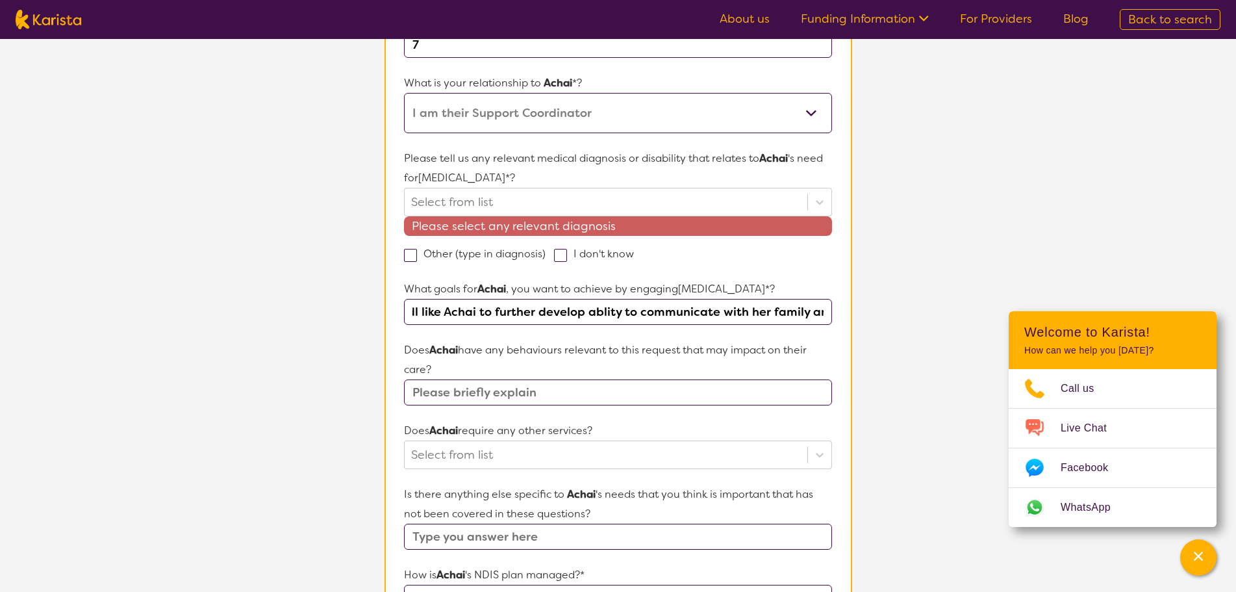
click at [829, 311] on input "Arop woudl like Achai to further develop ablity to communicate with her family …" at bounding box center [617, 312] width 427 height 26
click at [558, 255] on span at bounding box center [560, 255] width 13 height 13
click at [634, 255] on input "I don't know" at bounding box center [638, 253] width 8 height 8
checkbox input "true"
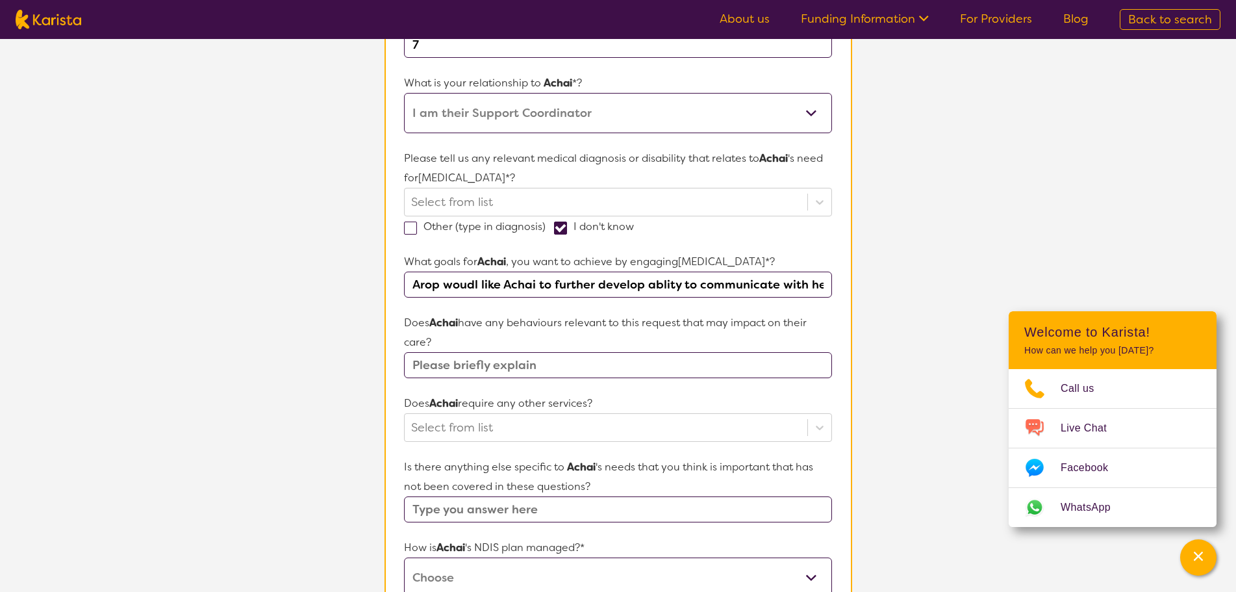
click at [827, 288] on input "Arop woudl like Achai to further develop ablity to communicate with her family …" at bounding box center [617, 284] width 427 height 26
click at [469, 286] on input "Arop woudl like Achai to further develop ablity to communicate with her. family…" at bounding box center [617, 284] width 427 height 26
click at [824, 284] on input "Arop would like Achai to further develop ablity to communicate with her. family…" at bounding box center [617, 284] width 427 height 26
click at [651, 286] on input "Arop would like Achai to further develop ablity to communicate with her. family…" at bounding box center [617, 284] width 427 height 26
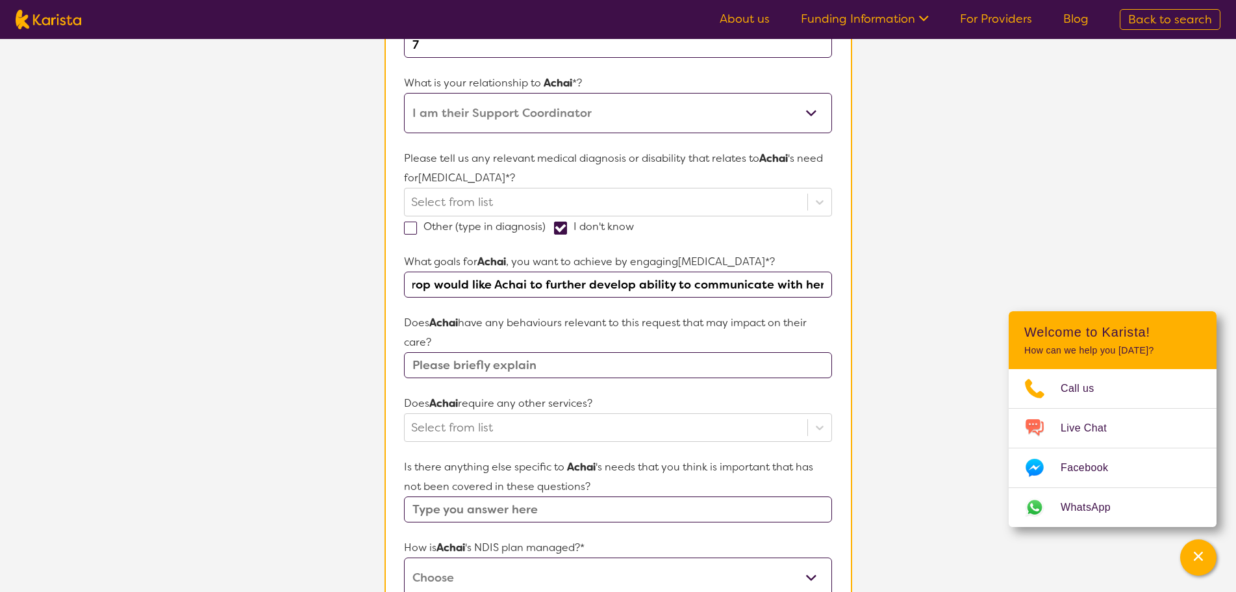
click at [825, 289] on input "Arop would like Achai to further develop ability to communicate with her. famil…" at bounding box center [617, 284] width 427 height 26
click at [829, 287] on input "Arop would like Achai to further develop ability to communicate with her. famil…" at bounding box center [617, 284] width 427 height 26
click at [795, 288] on input "Arop would like Achai to further develop ability to communicate with her. famil…" at bounding box center [617, 284] width 427 height 26
click at [822, 288] on input "Arop would like Achai to further develop ability to communicate with her family…" at bounding box center [617, 284] width 427 height 26
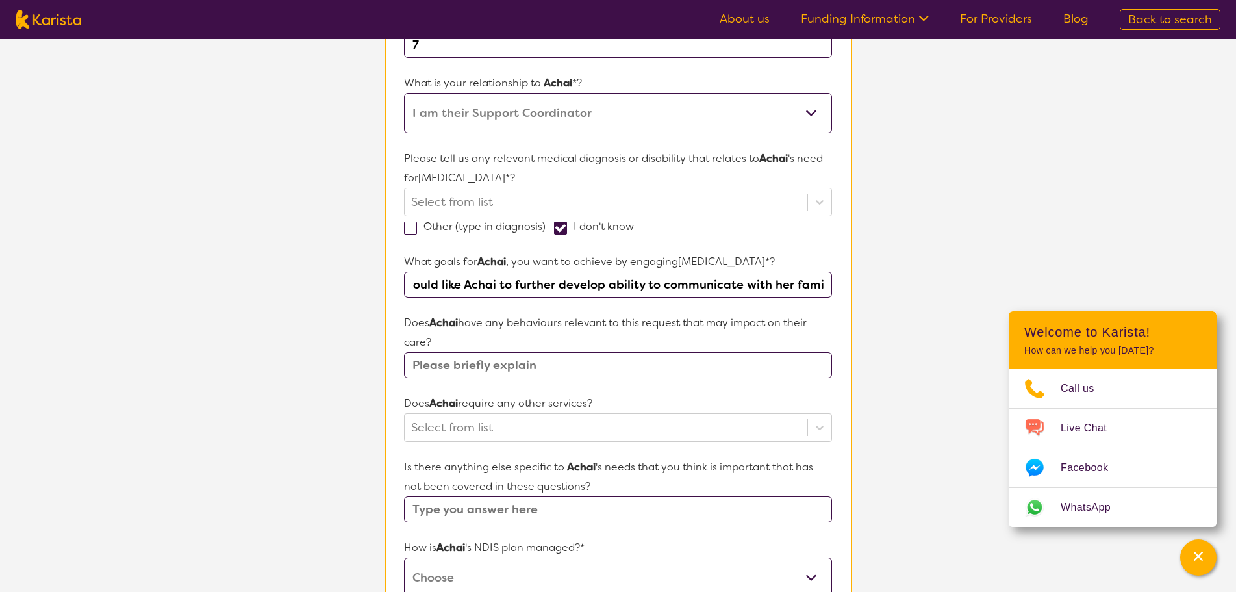
scroll to position [0, 126]
click at [824, 287] on input "Arop would like Achai to further develop ability to communicate with her family…" at bounding box center [617, 284] width 427 height 26
click at [825, 285] on input "Arop would like Achai to further develop ability to communicate with her family…" at bounding box center [617, 284] width 427 height 26
click at [451, 289] on input "Arop would like Achai to further develop ability to communicate with her family…" at bounding box center [617, 284] width 427 height 26
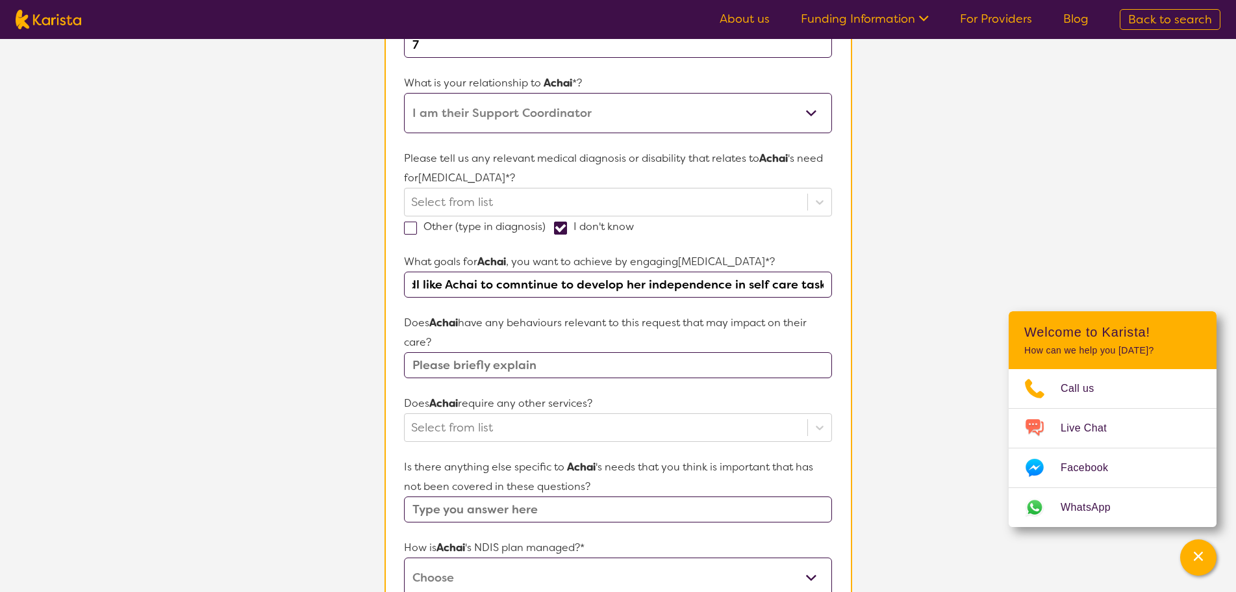
scroll to position [0, 764]
click at [510, 292] on input "Arop would like Achai to further develop ability to communicate with her family…" at bounding box center [617, 284] width 427 height 26
click at [421, 288] on input "Arop would like Achai to further develop ability to communicate with her family…" at bounding box center [617, 284] width 427 height 26
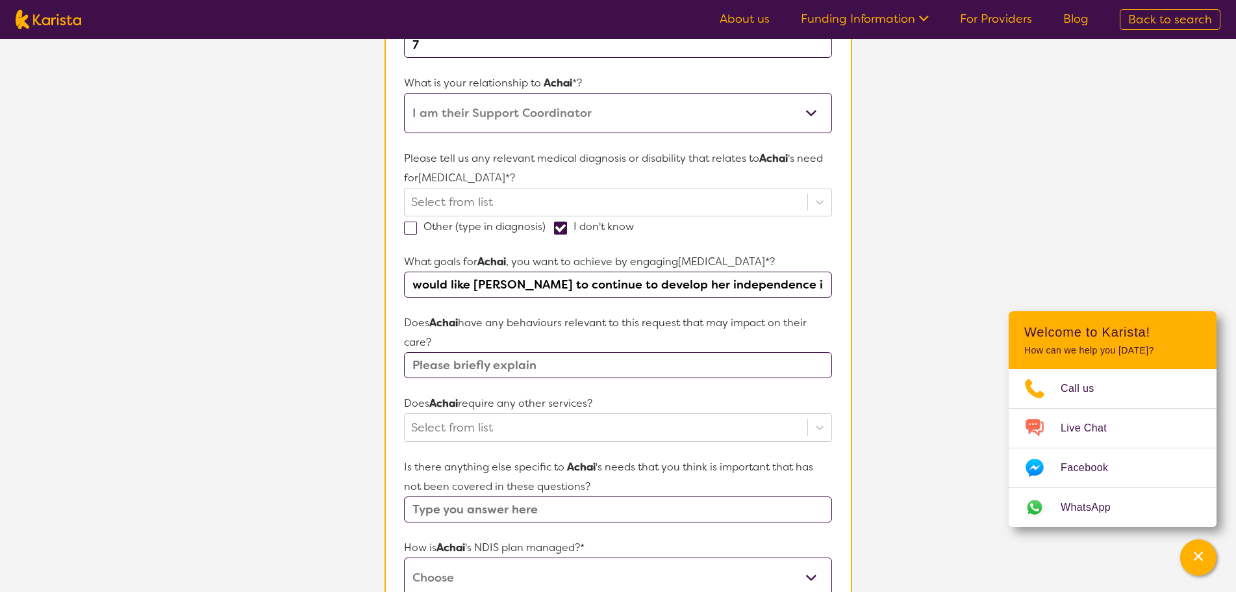
click at [633, 284] on input "Arop would like Achai to further develop ability to communicate with her family…" at bounding box center [617, 284] width 427 height 26
click at [811, 286] on input "Arop would like Achai to further develop ability to communicate with her family…" at bounding box center [617, 284] width 427 height 26
click at [762, 286] on input "Arop would like Achai to further develop ability to communicate with her family…" at bounding box center [617, 284] width 427 height 26
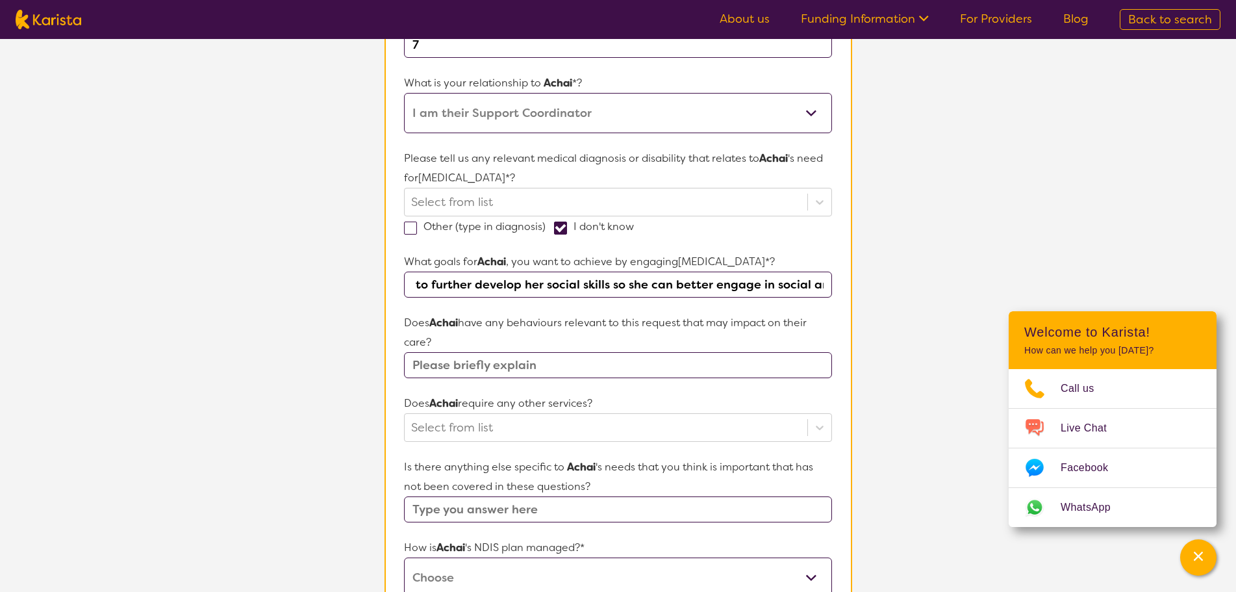
scroll to position [0, 3064]
click at [703, 285] on input "Arop would like Achai to further develop ability to communicate with her family…" at bounding box center [617, 284] width 427 height 26
click at [827, 283] on input "Arop would like Achai to further develop ability to communicate with her family…" at bounding box center [617, 284] width 427 height 26
click at [823, 281] on input "Arop would like Achai to further develop ability to communicate with her family…" at bounding box center [617, 284] width 427 height 26
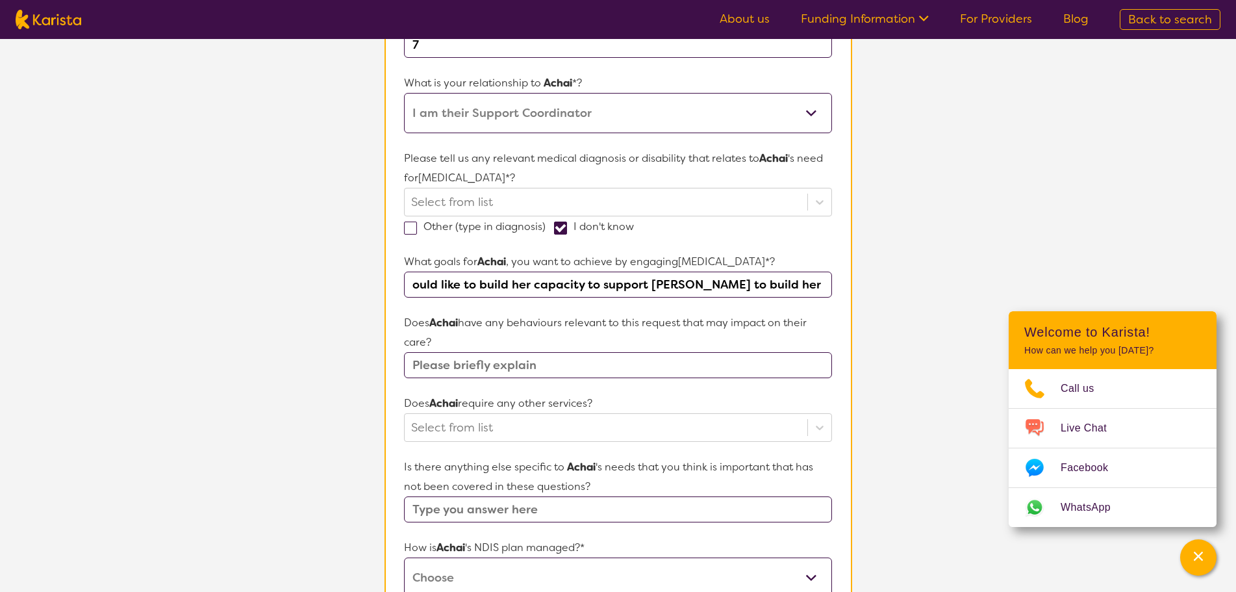
scroll to position [0, 3691]
type input "Arop would like Achai to further develop ability to communicate with her family…"
click at [538, 368] on input "text" at bounding box center [617, 365] width 427 height 26
click at [553, 344] on p "Does Achai have any behaviours relevant to this request that may impact on thei…" at bounding box center [617, 332] width 427 height 39
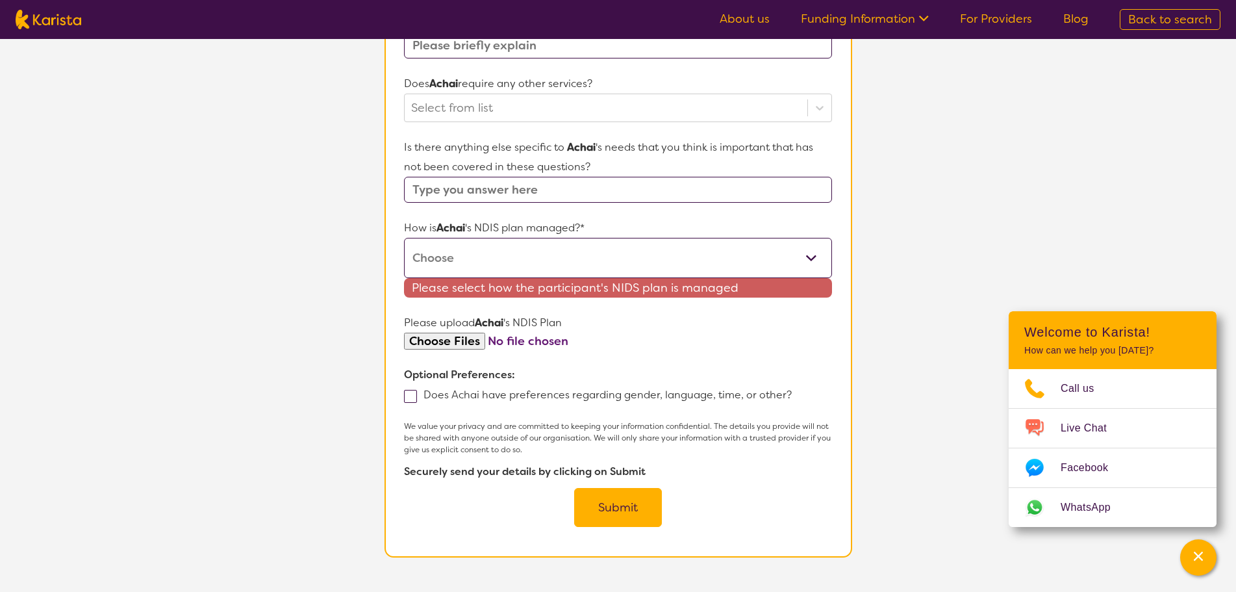
scroll to position [585, 0]
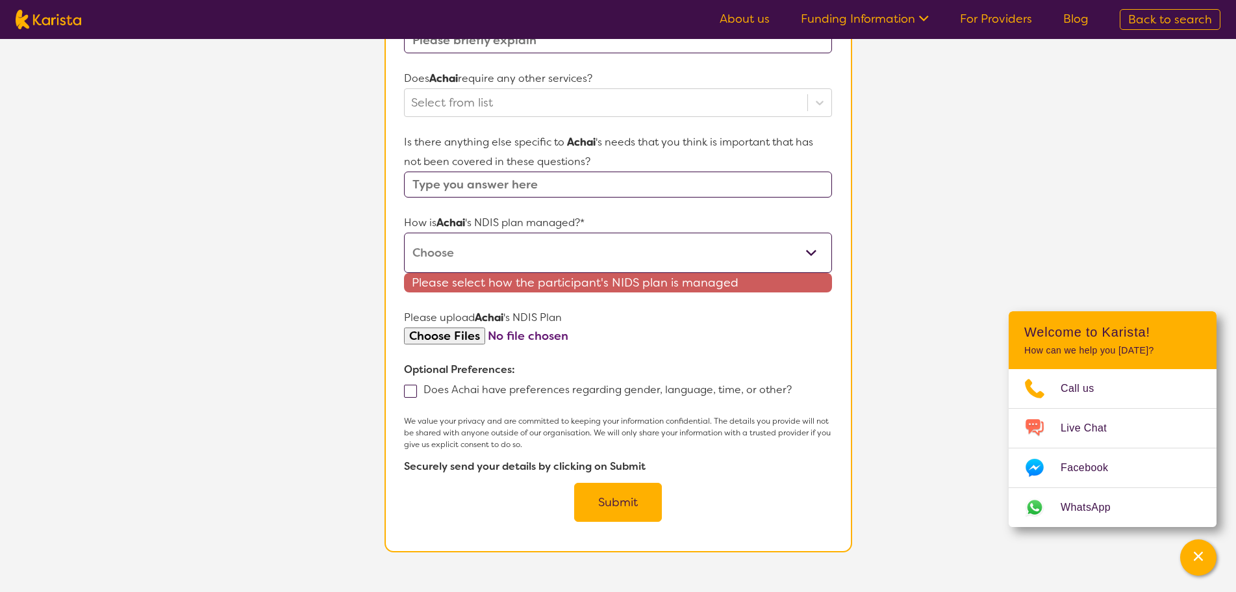
click at [485, 255] on select "Self-managed NDIS plan Managed by a registered plan management provider (not th…" at bounding box center [617, 253] width 427 height 40
select select "Plan Managed"
click at [404, 233] on select "Self-managed NDIS plan Managed by a registered plan management provider (not th…" at bounding box center [617, 253] width 427 height 40
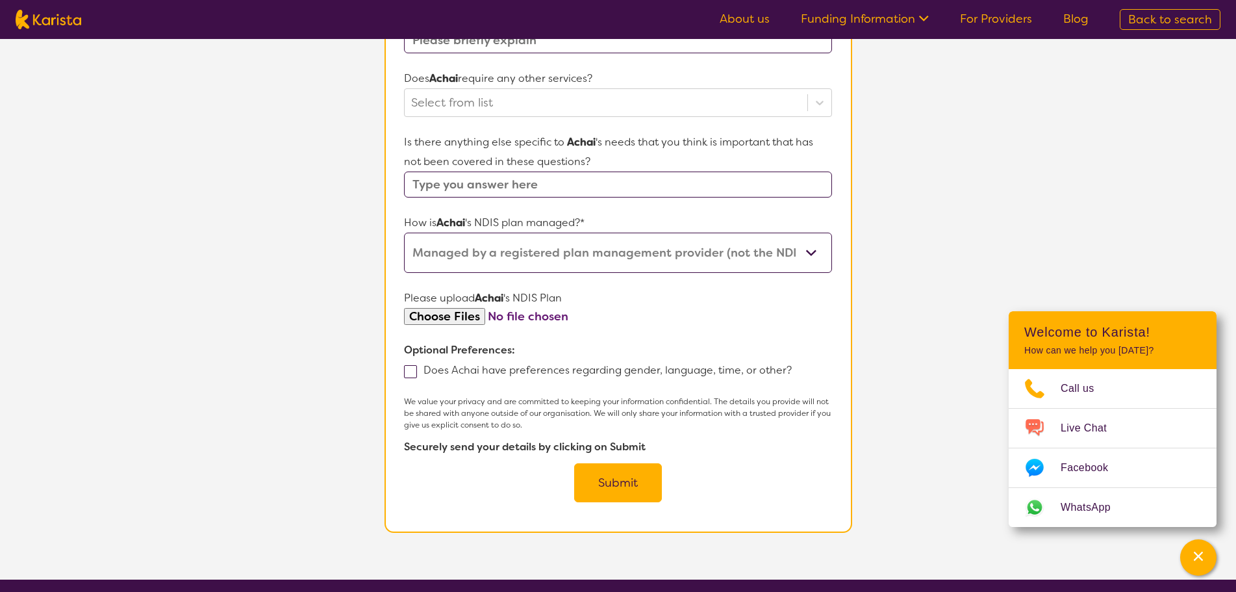
click at [626, 499] on button "Submit" at bounding box center [618, 482] width 88 height 39
